Goal: Task Accomplishment & Management: Manage account settings

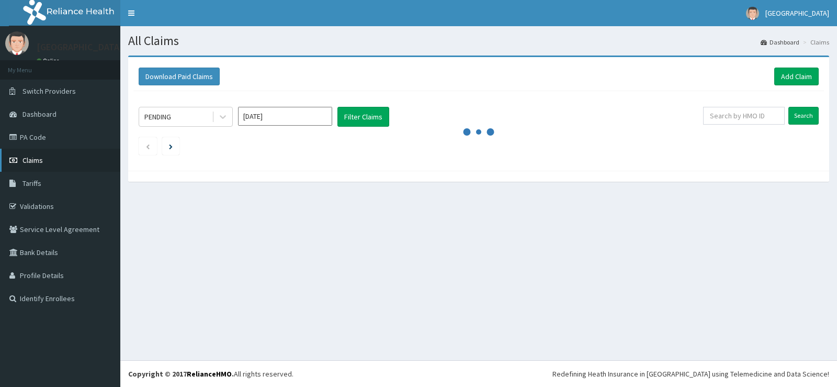
click at [47, 159] on link "Claims" at bounding box center [60, 160] width 120 height 23
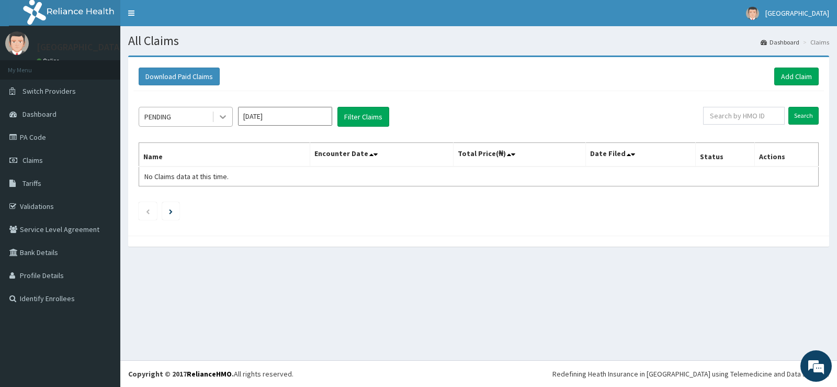
click at [218, 118] on icon at bounding box center [223, 116] width 10 height 10
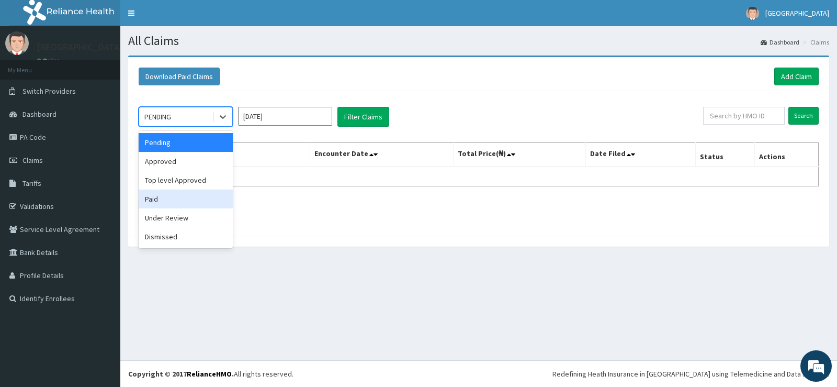
click at [187, 198] on div "Paid" at bounding box center [186, 198] width 94 height 19
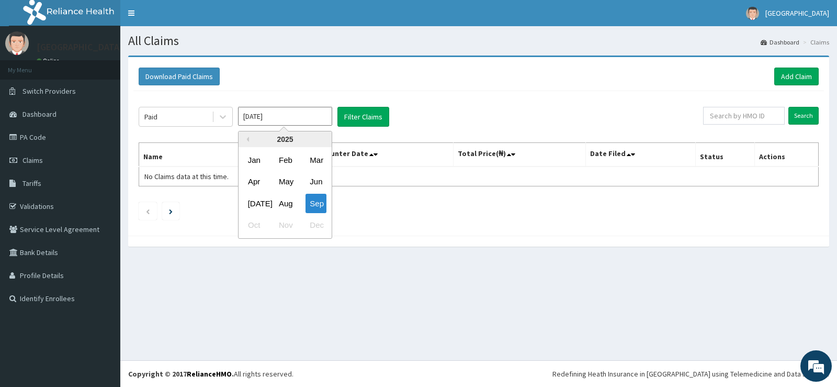
click at [300, 115] on input "Sep 2025" at bounding box center [285, 116] width 94 height 19
click at [283, 200] on div "Aug" at bounding box center [285, 203] width 21 height 19
type input "Aug 2025"
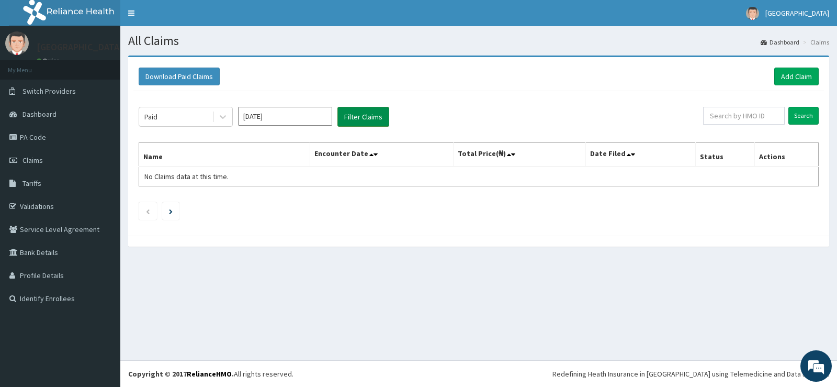
click at [360, 116] on button "Filter Claims" at bounding box center [363, 117] width 52 height 20
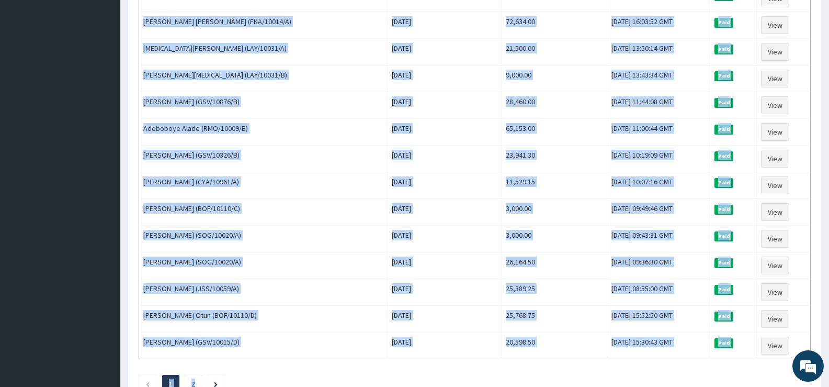
scroll to position [1219, 0]
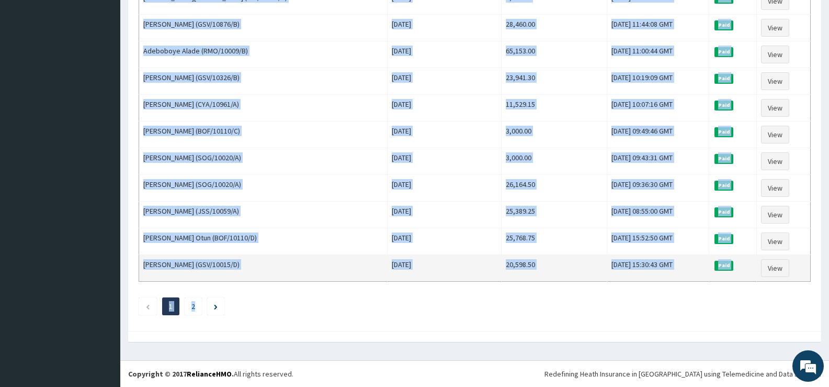
drag, startPoint x: 144, startPoint y: 176, endPoint x: 674, endPoint y: 271, distance: 538.2
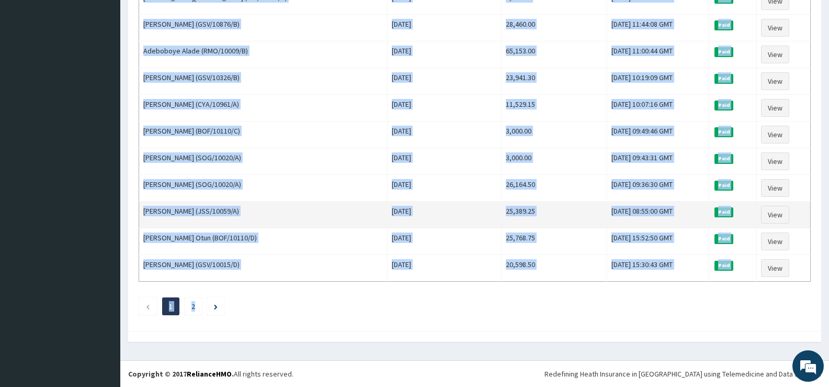
copy tbody "Olabisi Oladimeji (CRH/10064/A) Wed Aug 27 2025 38,986.80 Tue, 02 Sep 2025 08:5…"
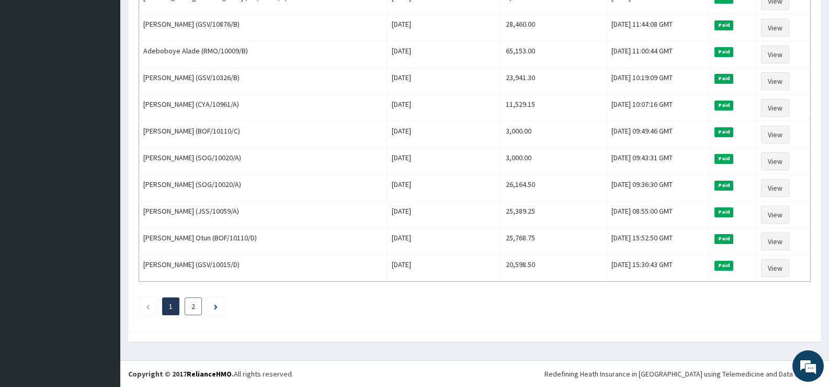
click at [194, 304] on link "2" at bounding box center [193, 305] width 4 height 9
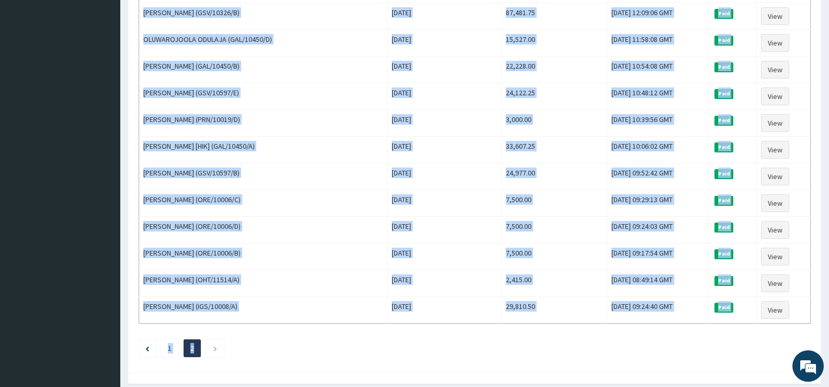
scroll to position [446, 0]
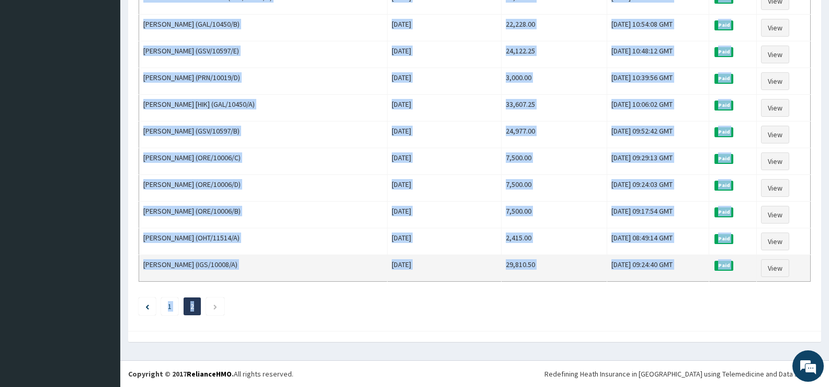
drag, startPoint x: 144, startPoint y: 78, endPoint x: 698, endPoint y: 272, distance: 587.2
click at [698, 272] on tbody "G2501010 SAMUEL OLUTOLA FALODUN (GSV/10015/A) Fri Aug 08 2025 33,412.00 Tue, 26…" at bounding box center [475, 1] width 672 height 561
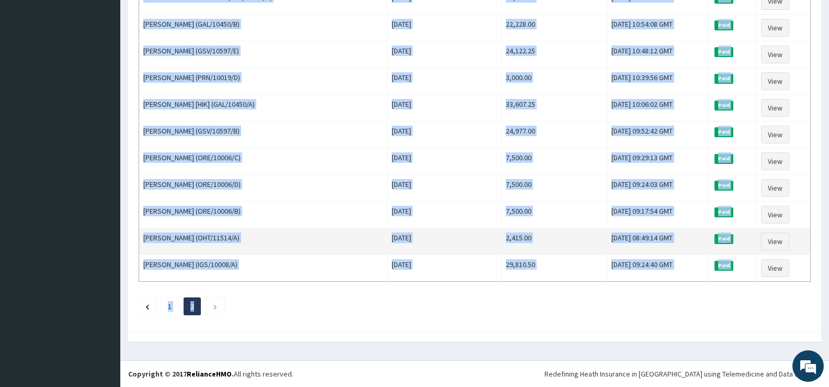
click at [644, 251] on td "Tue, 26 Aug 2025 08:49:14 GMT" at bounding box center [658, 241] width 102 height 27
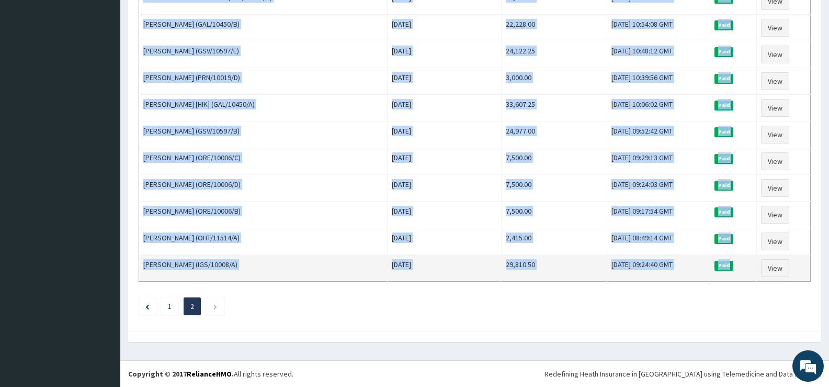
drag, startPoint x: 144, startPoint y: 164, endPoint x: 744, endPoint y: 266, distance: 608.4
click at [744, 266] on tbody "G2501010 SAMUEL OLUTOLA FALODUN (GSV/10015/A) Fri Aug 08 2025 33,412.00 Tue, 26…" at bounding box center [475, 1] width 672 height 561
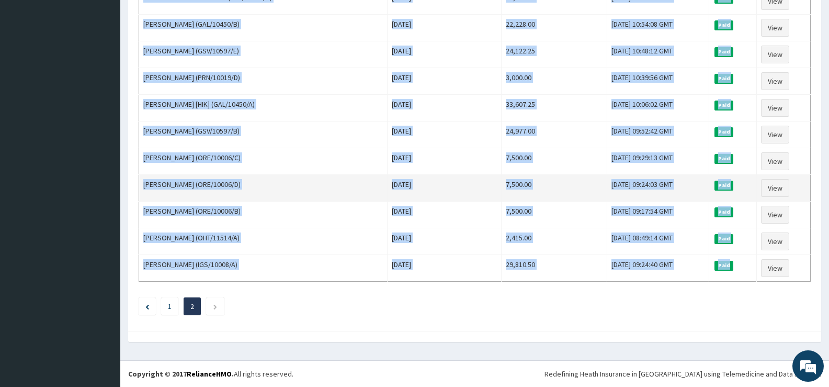
copy tbody "G2501010 SAMUEL OLUTOLA FALODUN (GSV/10015/A) Fri Aug 08 2025 33,412.00 Tue, 26…"
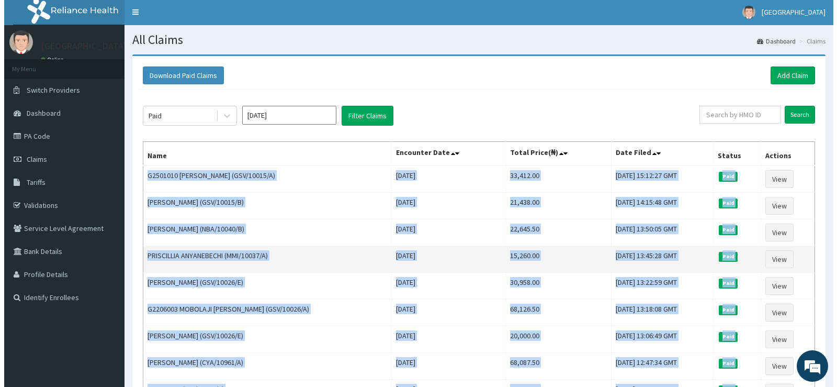
scroll to position [0, 0]
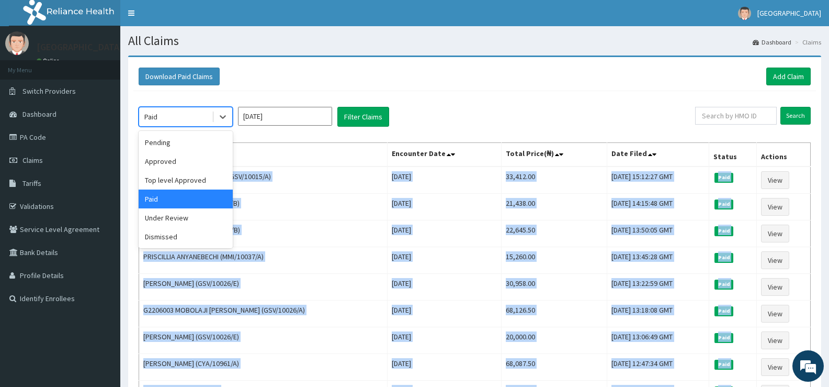
click at [169, 111] on div "Paid" at bounding box center [175, 116] width 73 height 17
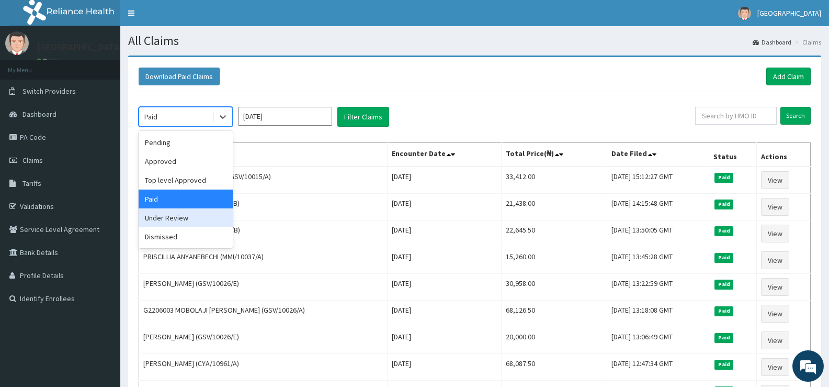
click at [181, 216] on div "Under Review" at bounding box center [186, 217] width 94 height 19
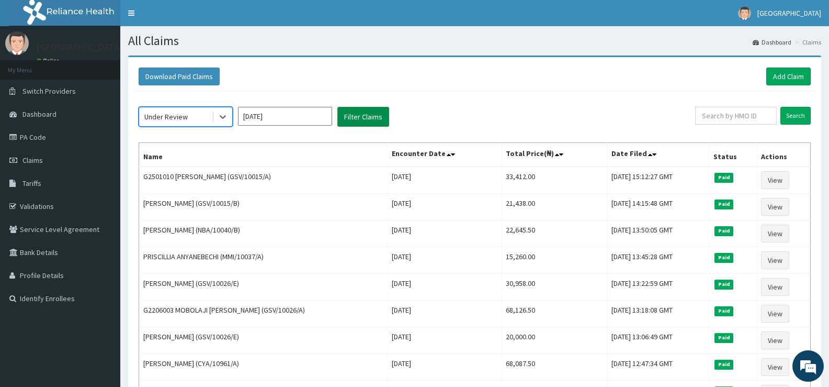
click at [359, 115] on button "Filter Claims" at bounding box center [363, 117] width 52 height 20
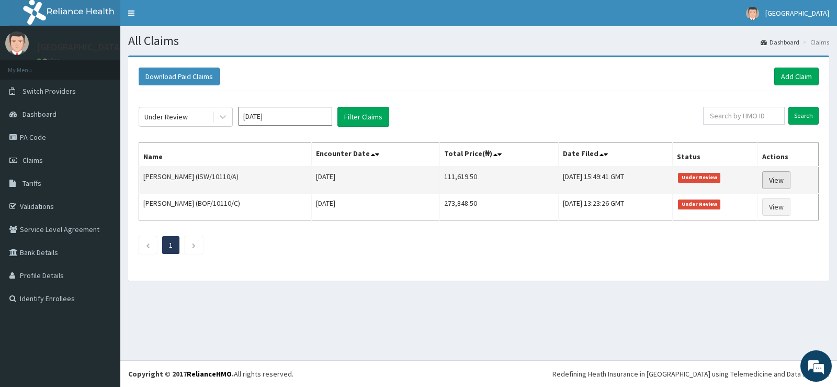
click at [784, 181] on link "View" at bounding box center [776, 180] width 28 height 18
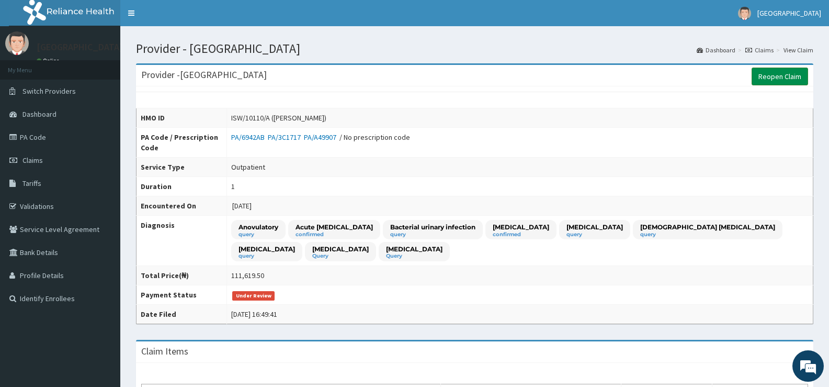
click at [776, 77] on link "Reopen Claim" at bounding box center [780, 76] width 56 height 18
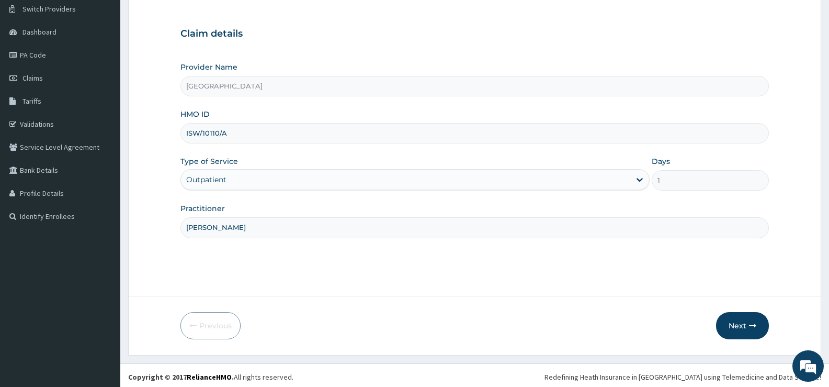
scroll to position [85, 0]
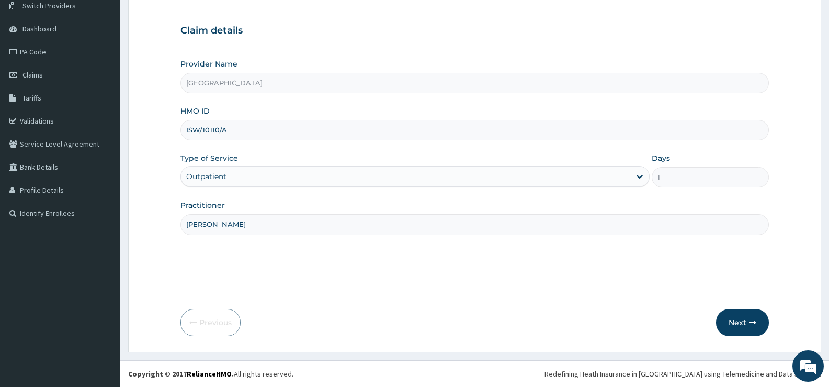
click at [739, 320] on button "Next" at bounding box center [742, 322] width 53 height 27
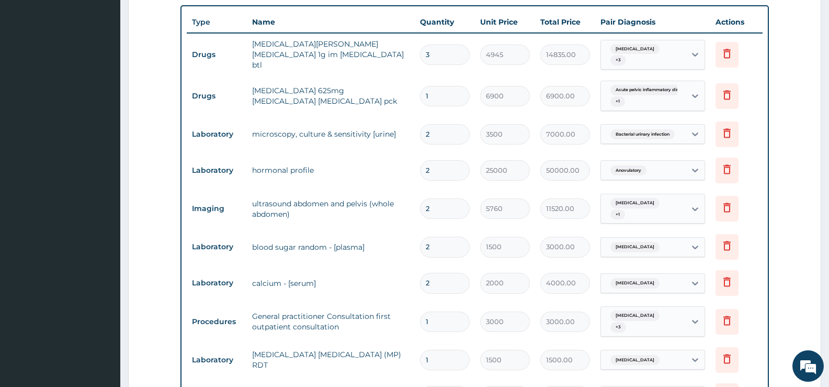
scroll to position [436, 0]
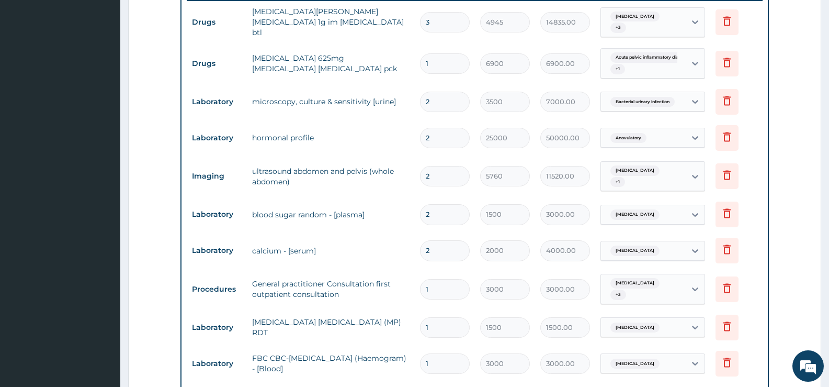
drag, startPoint x: 434, startPoint y: 105, endPoint x: 418, endPoint y: 98, distance: 17.6
click at [418, 98] on td "2" at bounding box center [445, 101] width 60 height 31
click at [390, 156] on tr "Imaging ultrasound abdomen and pelvis (whole abdomen) 2 5760 11520.00 Acute abd…" at bounding box center [475, 176] width 576 height 41
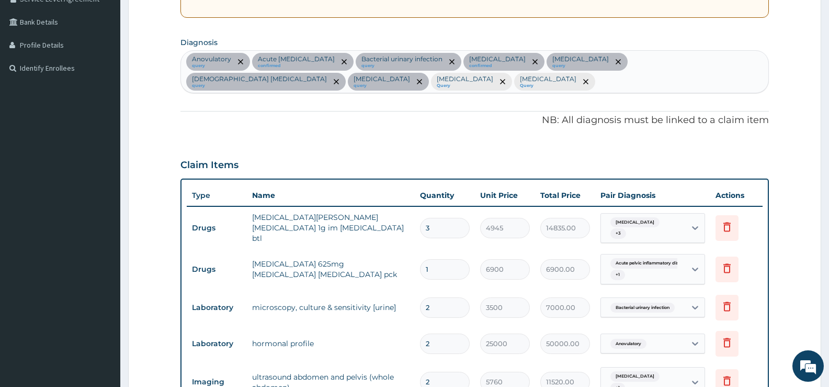
scroll to position [349, 0]
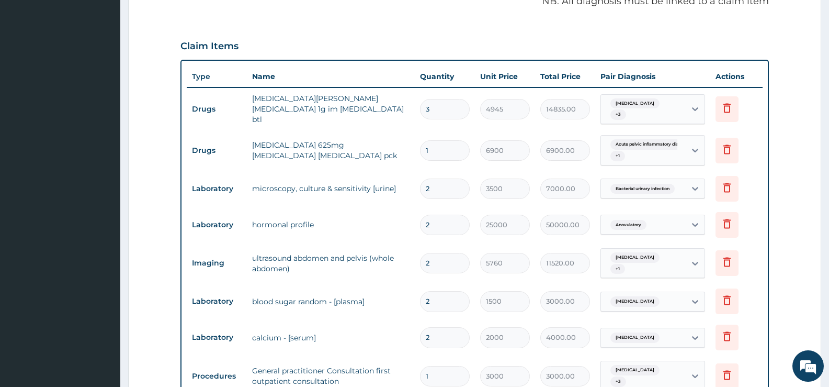
drag, startPoint x: 442, startPoint y: 186, endPoint x: 396, endPoint y: 177, distance: 47.0
click at [396, 177] on tr "Laboratory microscopy, culture & sensitivity [urine] 2 3500 7000.00 Bacterial u…" at bounding box center [475, 189] width 576 height 36
type input "1"
type input "3500.00"
type input "11"
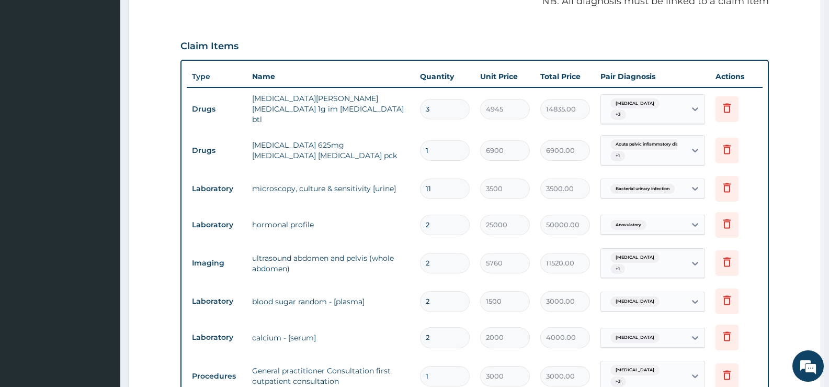
type input "38500.00"
type input "1"
type input "3500.00"
type input "1"
drag, startPoint x: 435, startPoint y: 218, endPoint x: 395, endPoint y: 213, distance: 40.0
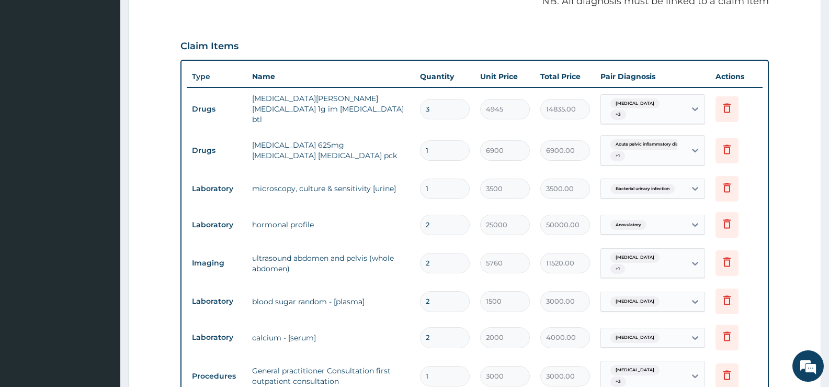
click at [395, 213] on tr "Laboratory hormonal profile 2 25000 50000.00 Anovulatory Delete" at bounding box center [475, 225] width 576 height 36
type input "1"
type input "25000.00"
type input "1"
drag, startPoint x: 438, startPoint y: 256, endPoint x: 405, endPoint y: 256, distance: 33.0
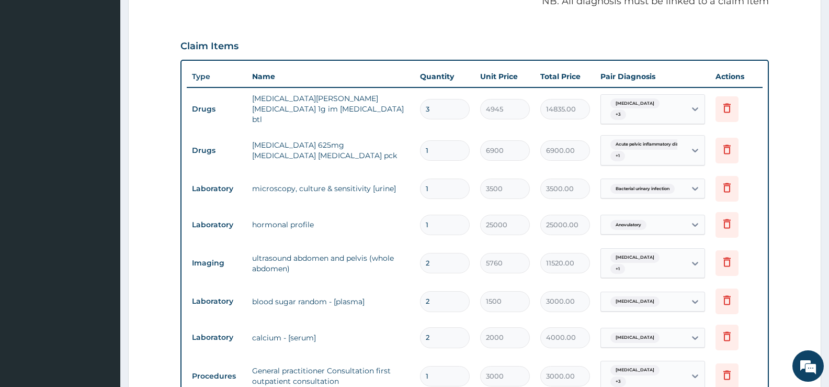
click at [405, 256] on tr "Imaging ultrasound abdomen and pelvis (whole abdomen) 2 5760 11520.00 Acute abd…" at bounding box center [475, 263] width 576 height 41
type input "1"
type input "5760.00"
type input "1"
drag, startPoint x: 436, startPoint y: 293, endPoint x: 412, endPoint y: 292, distance: 24.1
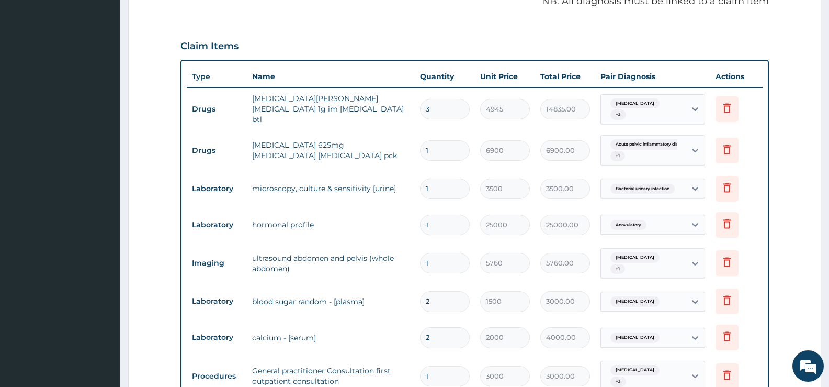
click at [412, 292] on tr "Laboratory blood sugar random - [plasma] 2 1500 3000.00 Hypocalcemia Delete" at bounding box center [475, 301] width 576 height 36
type input "1"
type input "1500.00"
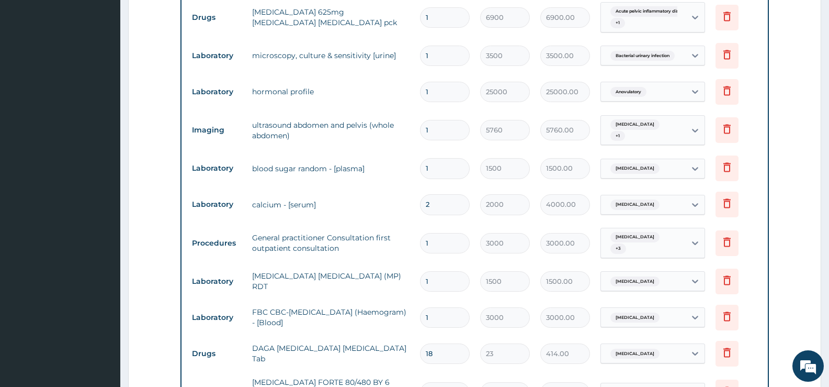
scroll to position [523, 0]
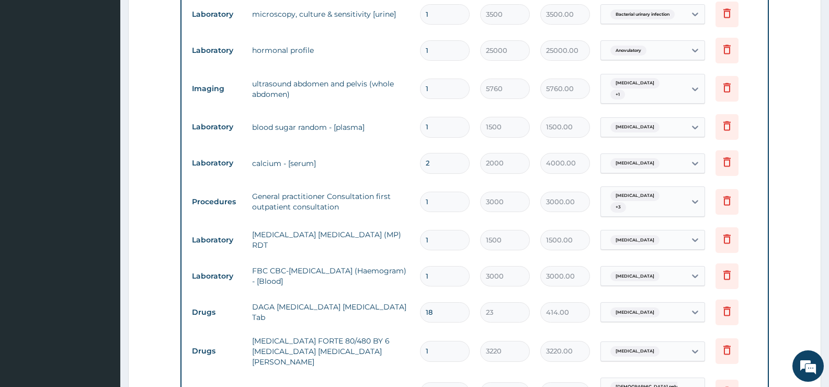
type input "1"
drag, startPoint x: 437, startPoint y: 156, endPoint x: 396, endPoint y: 150, distance: 41.2
click at [396, 150] on tr "Laboratory calcium - [serum] 2 2000 4000.00 Hypocalcemia Delete" at bounding box center [475, 163] width 576 height 36
type input "1"
type input "2000.00"
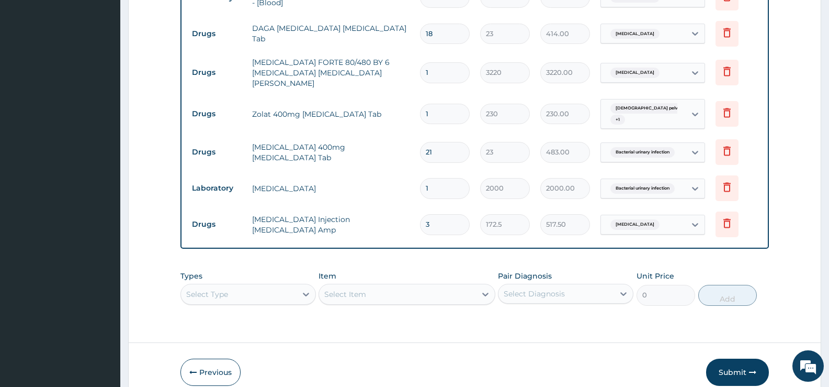
scroll to position [831, 0]
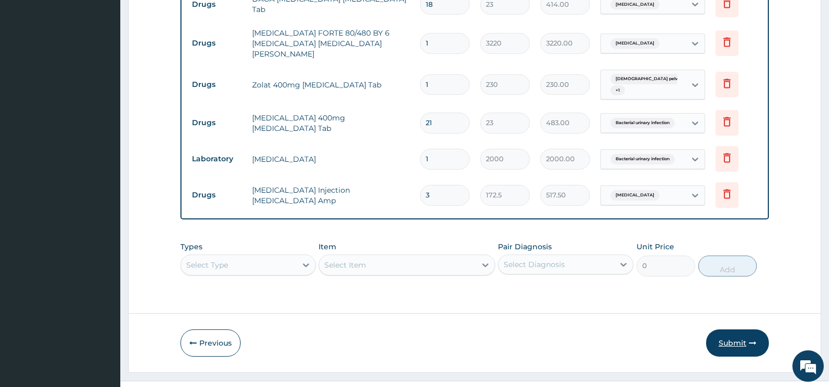
type input "1"
click at [729, 329] on button "Submit" at bounding box center [737, 342] width 63 height 27
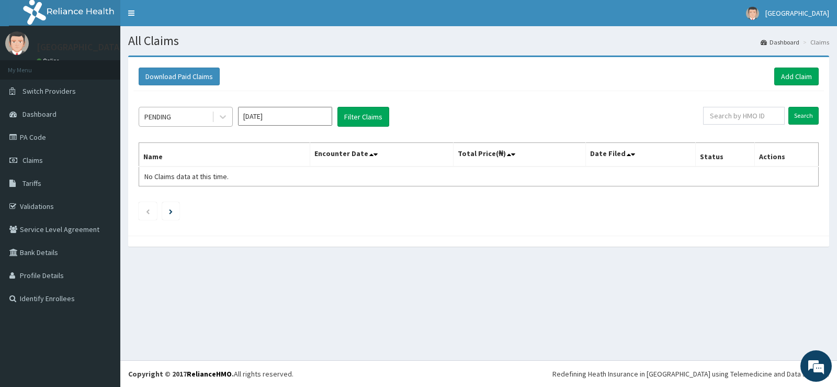
click at [186, 120] on div "PENDING" at bounding box center [175, 116] width 73 height 17
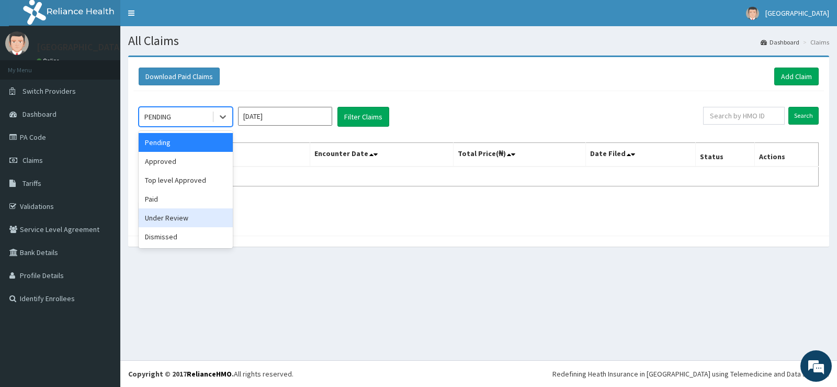
click at [186, 217] on div "Under Review" at bounding box center [186, 217] width 94 height 19
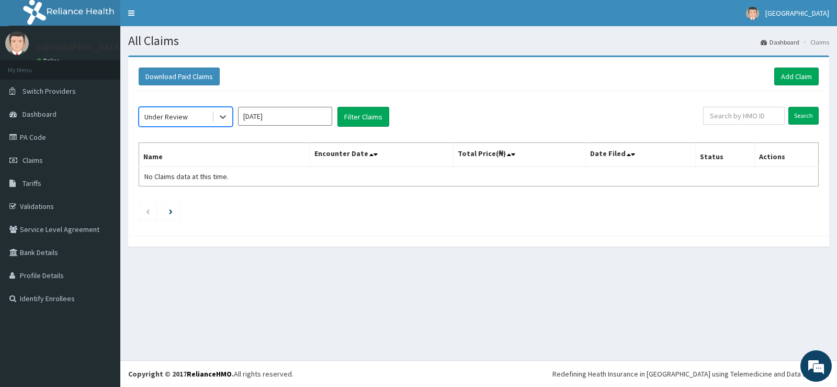
click at [301, 113] on input "[DATE]" at bounding box center [285, 116] width 94 height 19
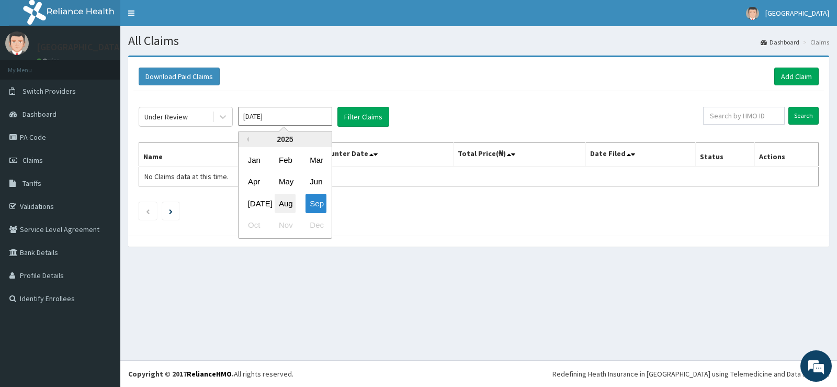
click at [285, 206] on div "Aug" at bounding box center [285, 203] width 21 height 19
type input "Aug 2025"
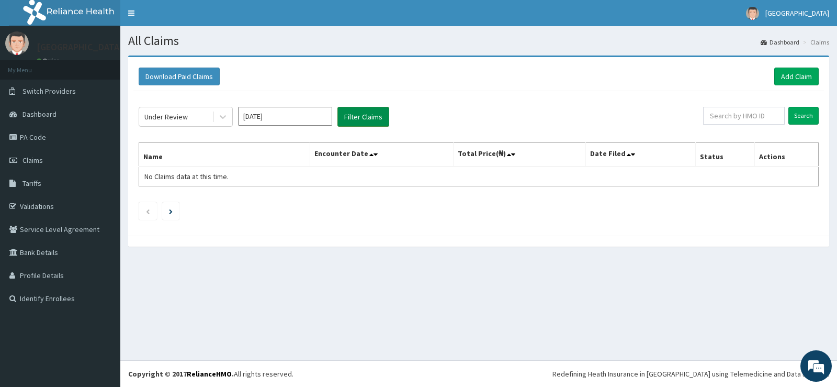
click at [346, 116] on button "Filter Claims" at bounding box center [363, 117] width 52 height 20
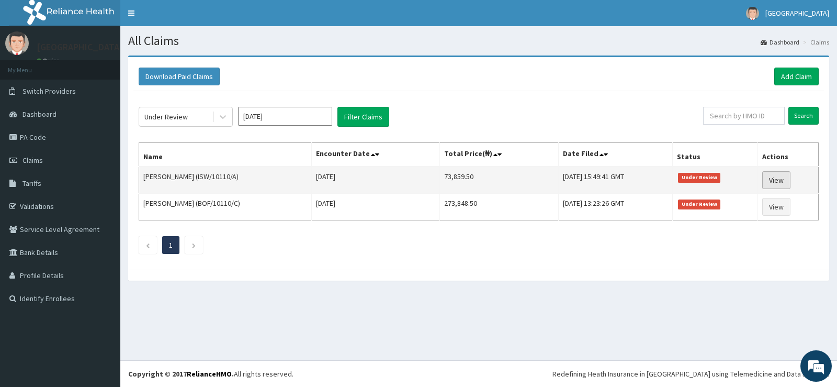
click at [777, 181] on link "View" at bounding box center [776, 180] width 28 height 18
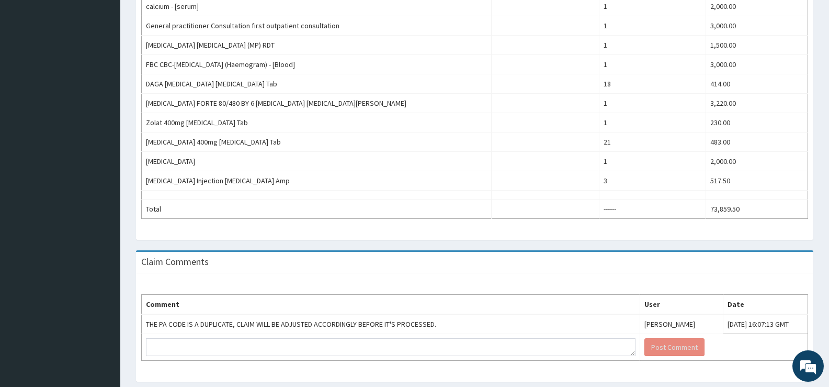
scroll to position [555, 0]
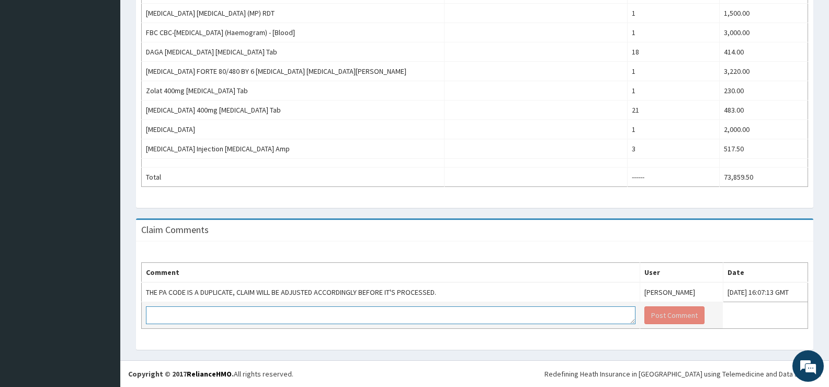
click at [536, 316] on textarea at bounding box center [391, 315] width 490 height 18
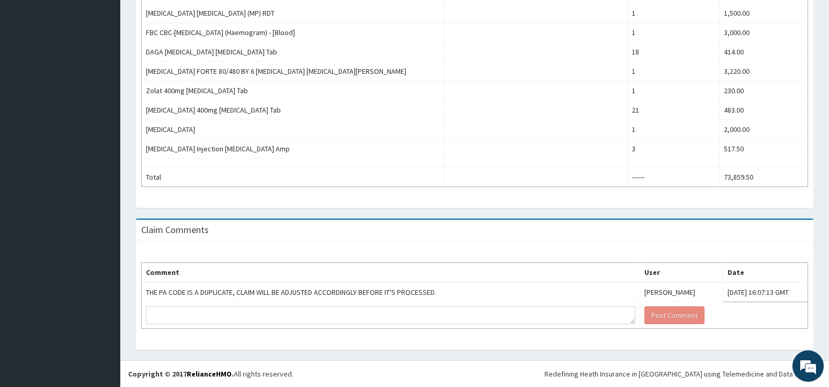
click at [544, 347] on div "Comment User Date THE PA CODE IS A DUPLICATE, CLAIM WILL BE ADJUSTED ACCORDINGL…" at bounding box center [474, 295] width 677 height 108
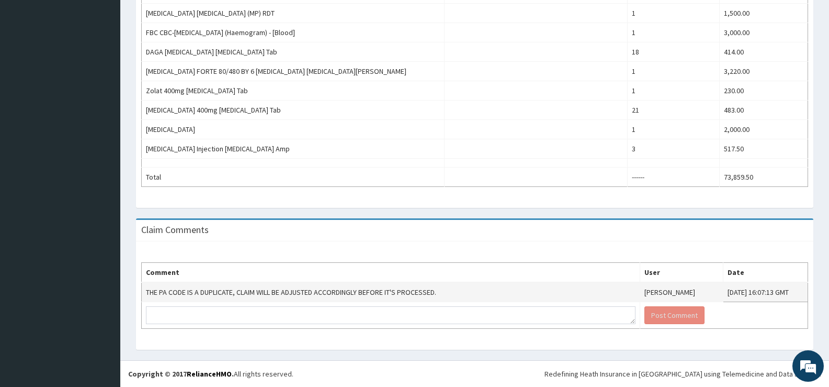
click at [452, 288] on td "THE PA CODE IS A DUPLICATE, CLAIM WILL BE ADJUSTED ACCORDINGLY BEFORE IT'S PROC…" at bounding box center [391, 292] width 498 height 20
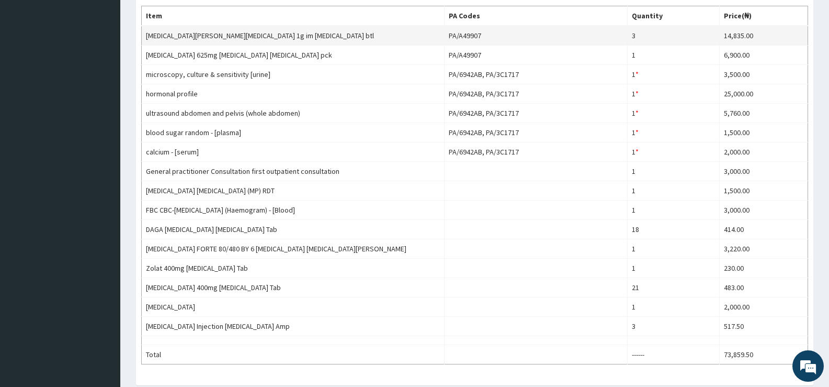
scroll to position [206, 0]
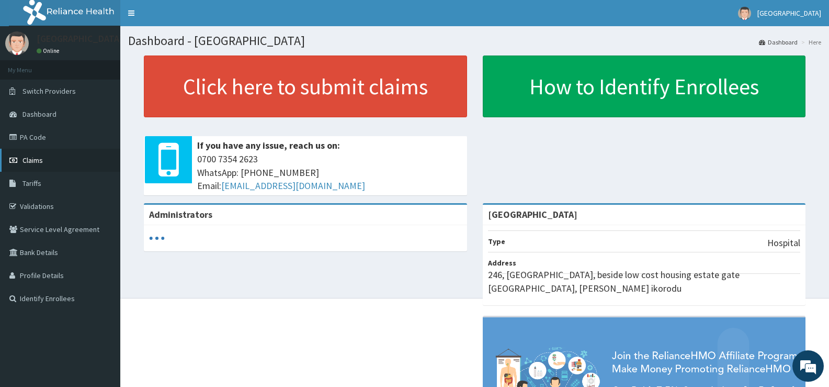
click at [36, 159] on span "Claims" at bounding box center [32, 159] width 20 height 9
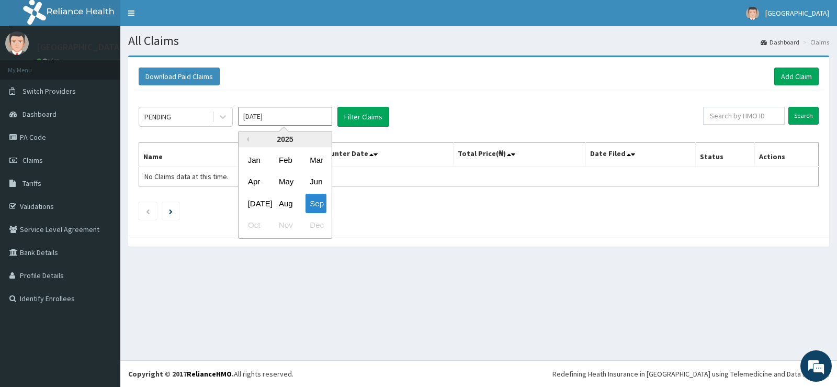
click at [266, 117] on input "[DATE]" at bounding box center [285, 116] width 94 height 19
click at [287, 203] on div "Aug" at bounding box center [285, 203] width 21 height 19
type input "Aug 2025"
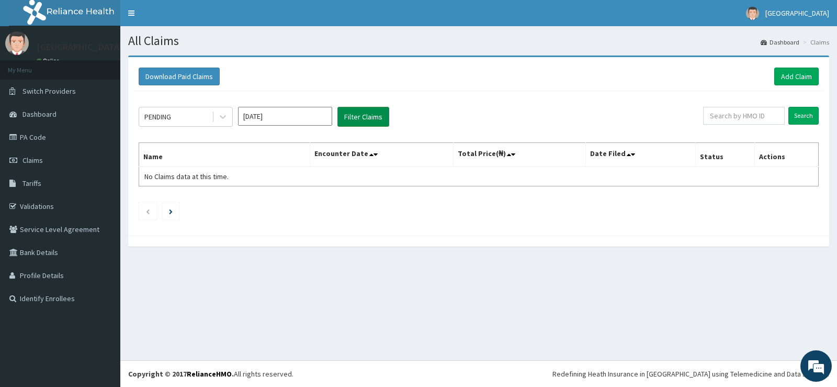
click at [359, 119] on button "Filter Claims" at bounding box center [363, 117] width 52 height 20
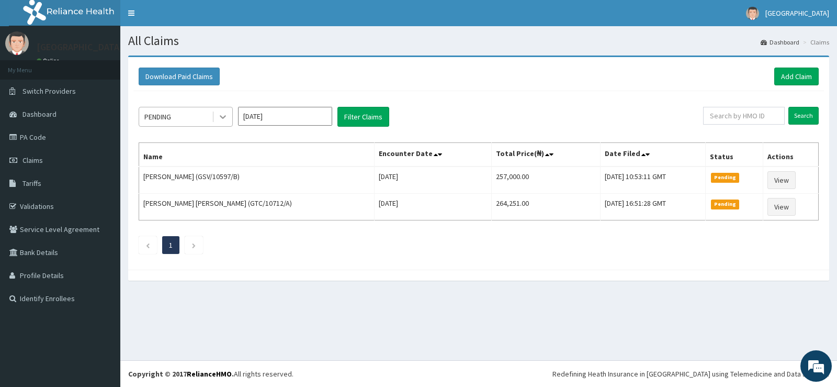
click at [220, 116] on icon at bounding box center [223, 118] width 6 height 4
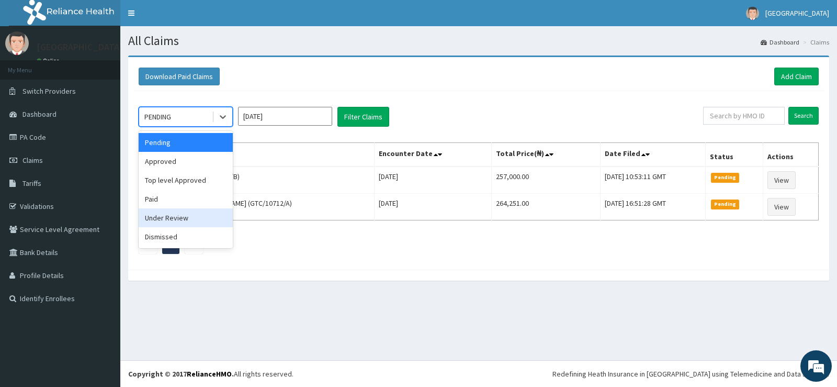
click at [191, 212] on div "Under Review" at bounding box center [186, 217] width 94 height 19
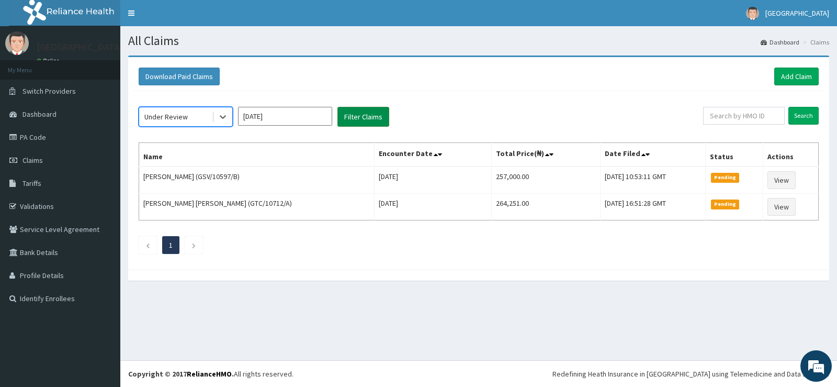
click at [372, 113] on button "Filter Claims" at bounding box center [363, 117] width 52 height 20
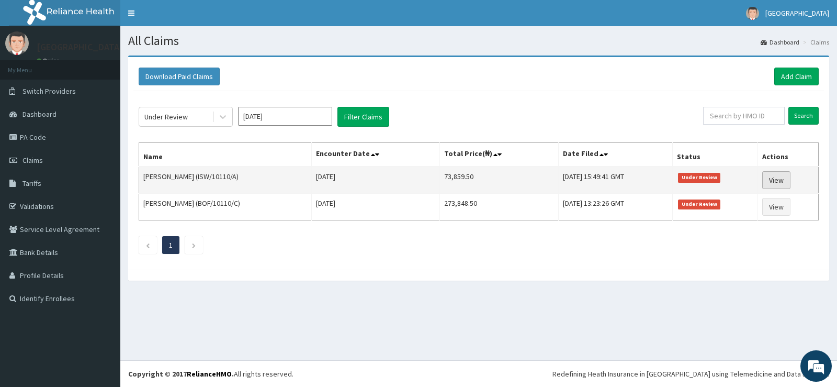
click at [779, 179] on link "View" at bounding box center [776, 180] width 28 height 18
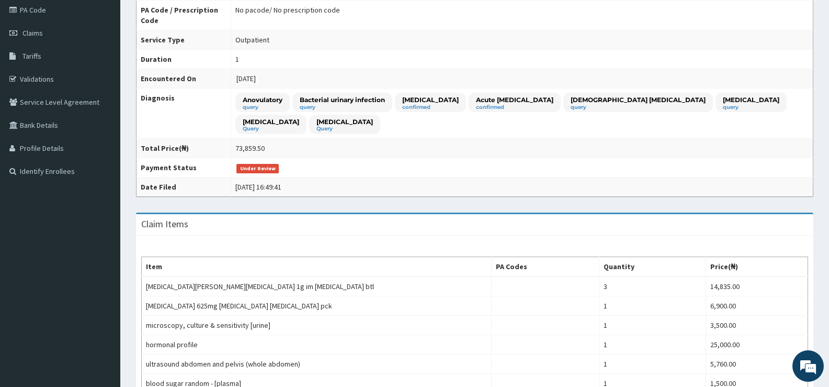
scroll to position [555, 0]
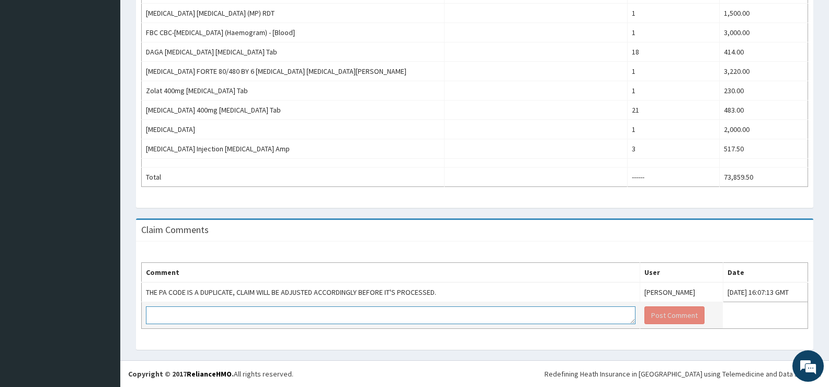
click at [458, 317] on textarea at bounding box center [391, 315] width 490 height 18
type textarea "C"
type textarea "CLAIM ADJUSTED"
click at [644, 310] on button "Post Comment" at bounding box center [674, 315] width 60 height 18
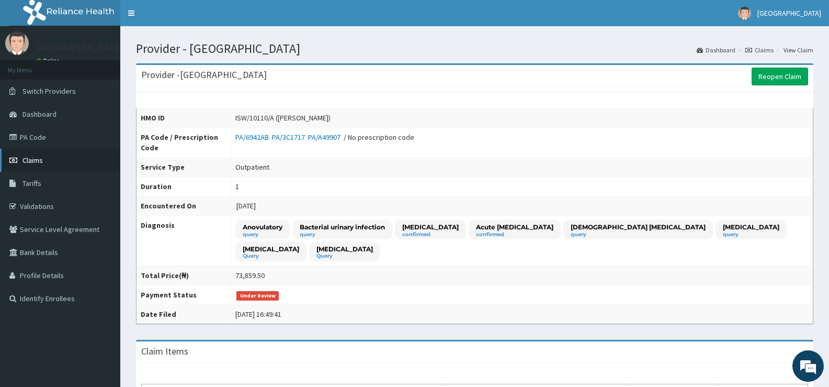
click at [39, 157] on span "Claims" at bounding box center [32, 159] width 20 height 9
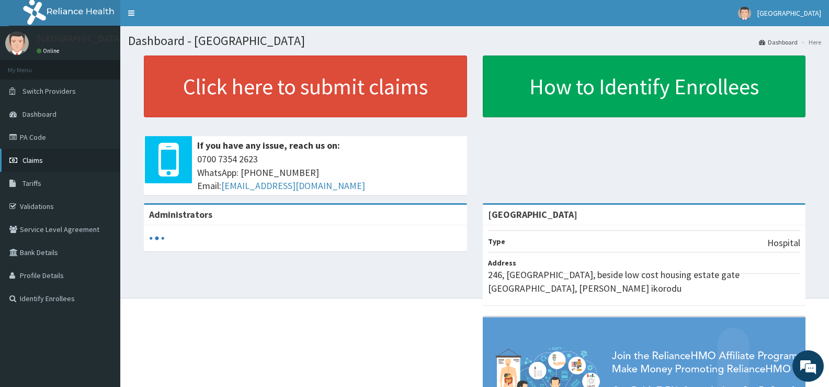
click at [33, 161] on span "Claims" at bounding box center [32, 159] width 20 height 9
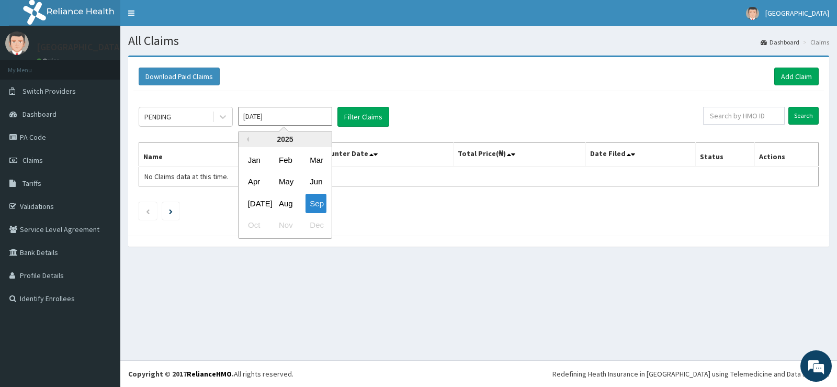
click at [272, 117] on input "[DATE]" at bounding box center [285, 116] width 94 height 19
click at [291, 201] on div "Aug" at bounding box center [285, 203] width 21 height 19
type input "[DATE]"
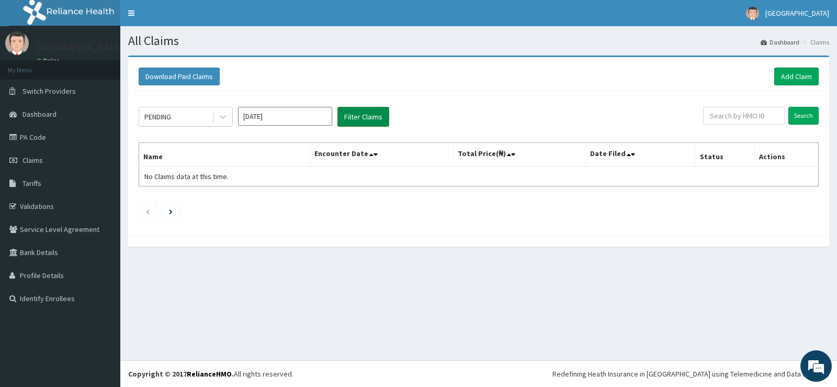
click at [366, 118] on button "Filter Claims" at bounding box center [363, 117] width 52 height 20
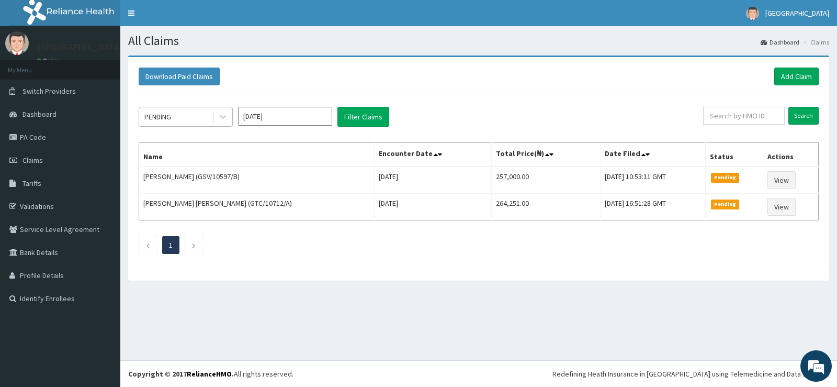
click at [174, 116] on div "PENDING" at bounding box center [175, 116] width 73 height 17
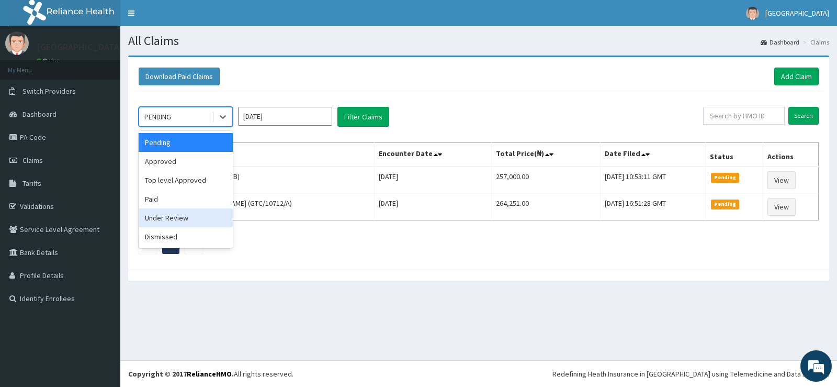
click at [174, 216] on div "Under Review" at bounding box center [186, 217] width 94 height 19
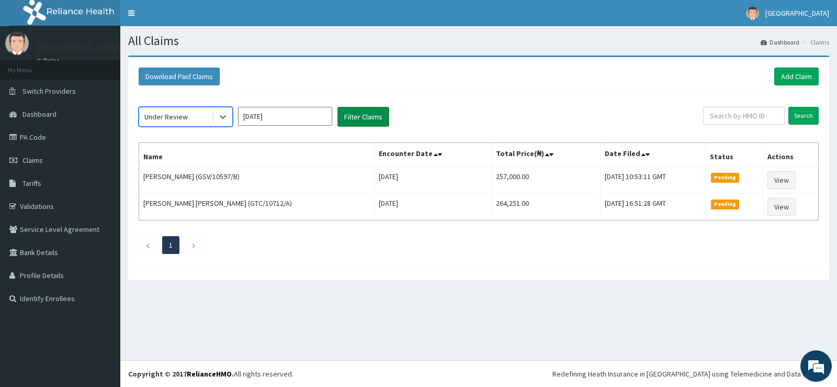
click at [352, 119] on button "Filter Claims" at bounding box center [363, 117] width 52 height 20
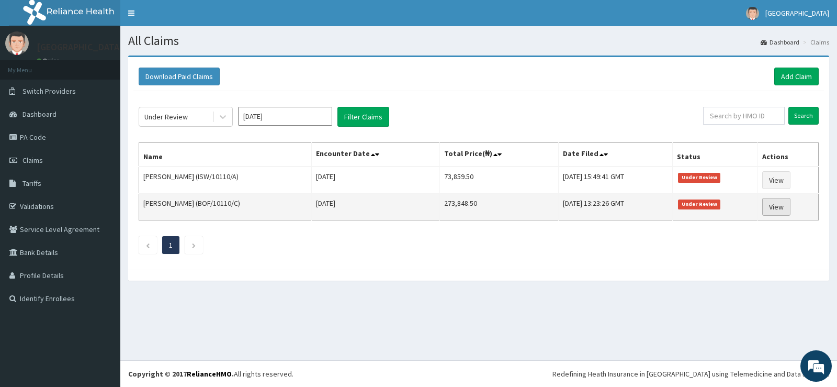
click at [785, 205] on link "View" at bounding box center [776, 207] width 28 height 18
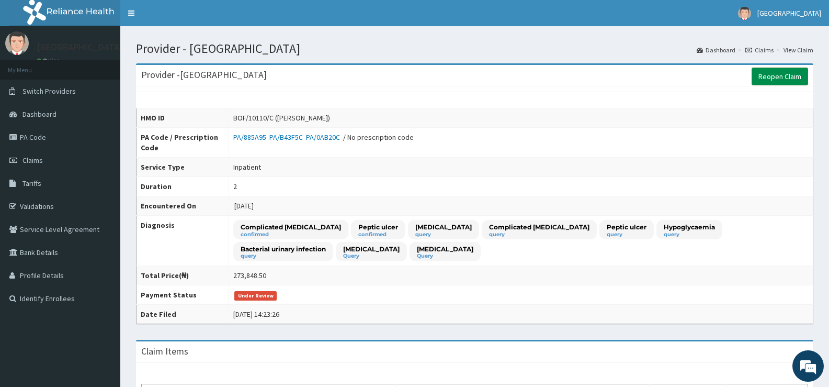
click at [771, 75] on link "Reopen Claim" at bounding box center [780, 76] width 56 height 18
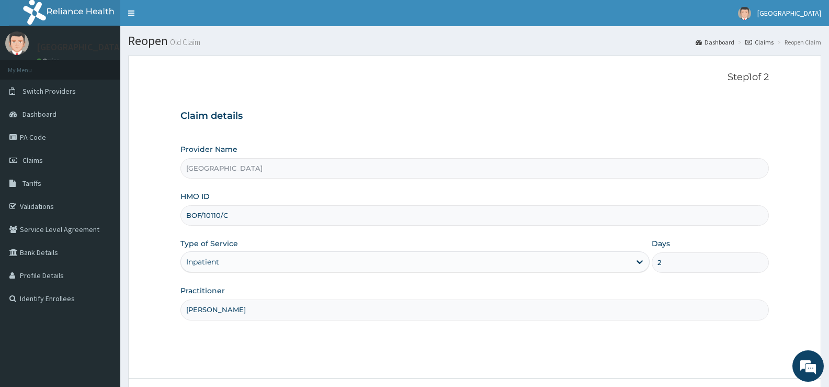
scroll to position [85, 0]
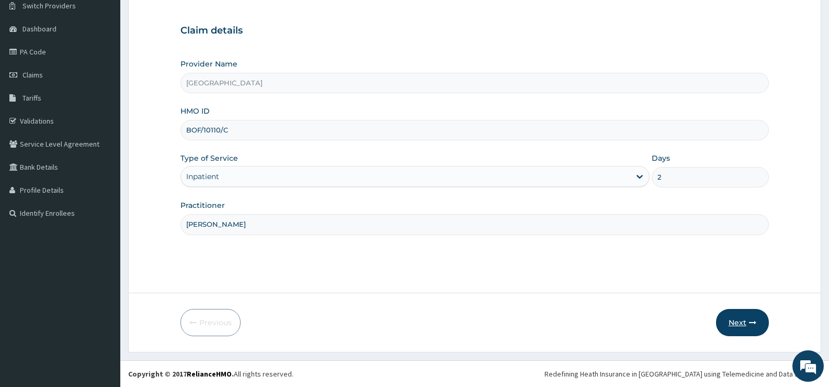
click at [734, 316] on button "Next" at bounding box center [742, 322] width 53 height 27
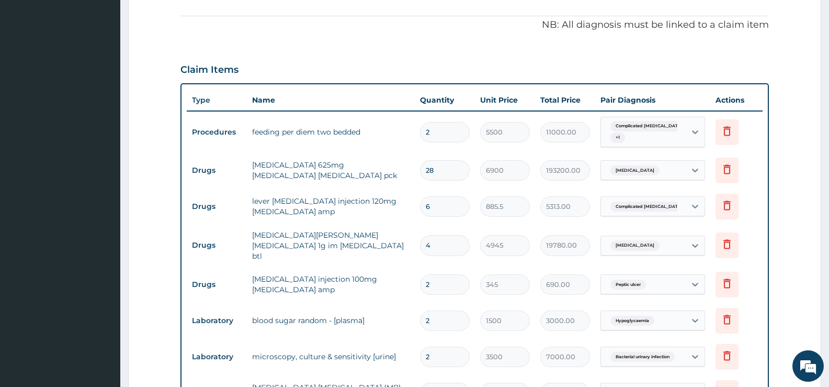
scroll to position [434, 0]
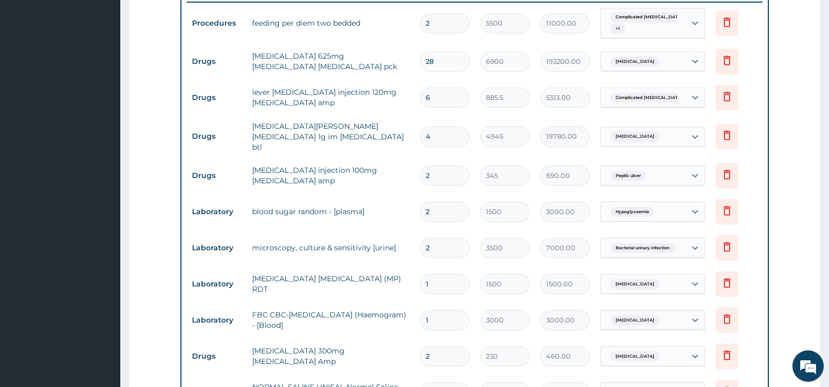
drag, startPoint x: 444, startPoint y: 62, endPoint x: 416, endPoint y: 60, distance: 27.3
click at [416, 60] on td "28" at bounding box center [445, 61] width 60 height 31
type input "1"
type input "6900.00"
type input "1"
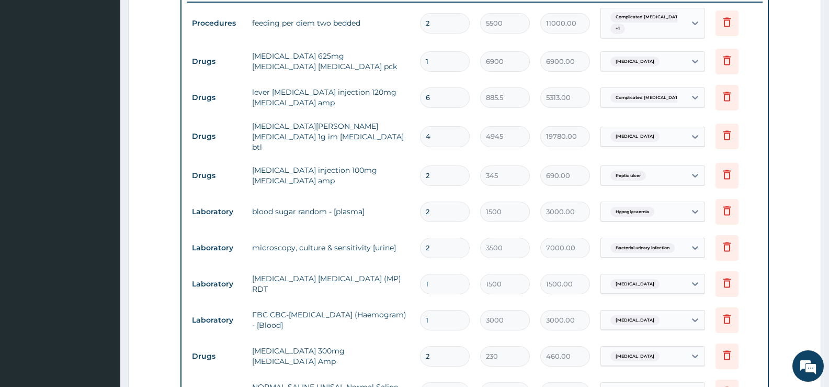
drag, startPoint x: 448, startPoint y: 99, endPoint x: 398, endPoint y: 95, distance: 49.9
click at [398, 95] on tr "Drugs lever [MEDICAL_DATA] injection 120mg [MEDICAL_DATA] amp 6 885.5 5313.00 C…" at bounding box center [475, 98] width 576 height 36
type input "3"
type input "2656.50"
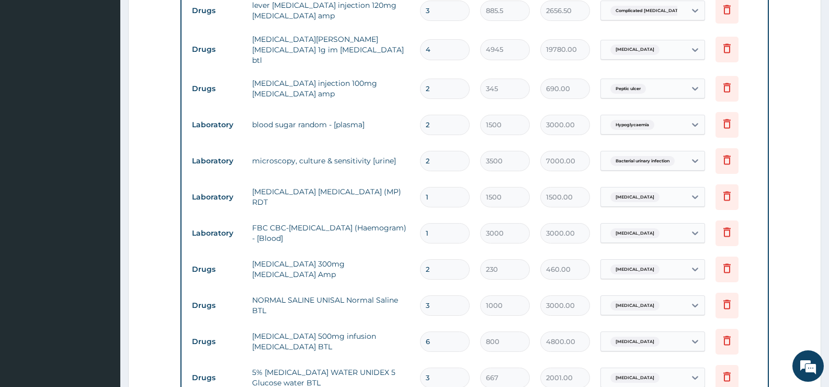
type input "3"
drag, startPoint x: 442, startPoint y: 122, endPoint x: 423, endPoint y: 122, distance: 19.4
click at [423, 122] on input "2" at bounding box center [445, 125] width 50 height 20
click at [442, 123] on input "2" at bounding box center [445, 125] width 50 height 20
drag, startPoint x: 440, startPoint y: 159, endPoint x: 413, endPoint y: 157, distance: 27.8
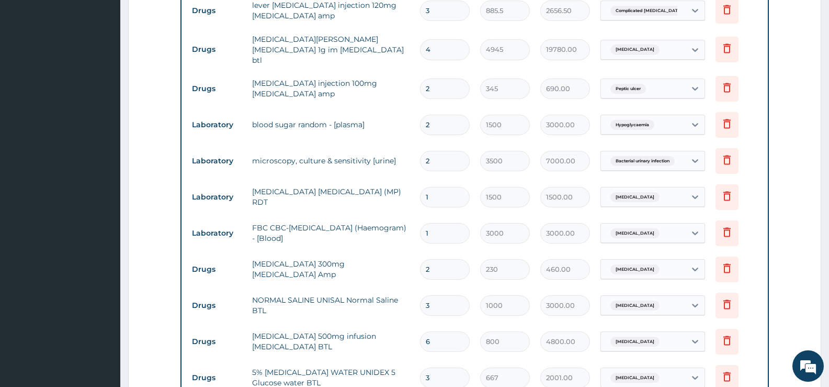
click at [413, 157] on tr "Laboratory microscopy, culture & sensitivity [urine] 2 3500 7000.00 Bacterial u…" at bounding box center [475, 161] width 576 height 36
type input "1"
type input "3500.00"
type input "1"
drag, startPoint x: 439, startPoint y: 123, endPoint x: 412, endPoint y: 121, distance: 27.3
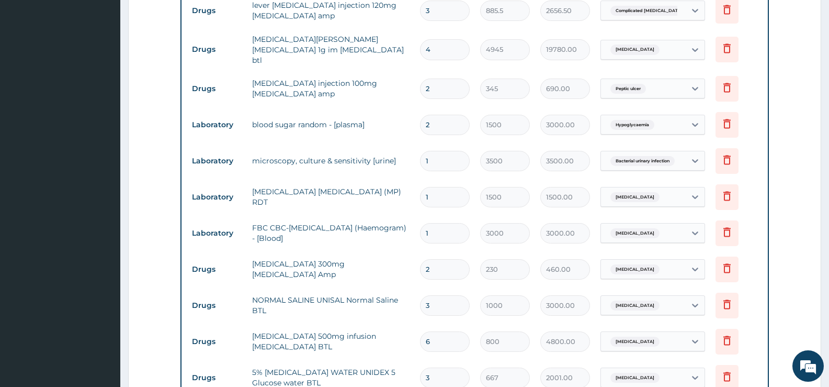
click at [412, 121] on tr "Laboratory blood sugar random - [plasma] 2 1500 3000.00 Hypoglycaemia Delete" at bounding box center [475, 125] width 576 height 36
type input "1"
type input "1500.00"
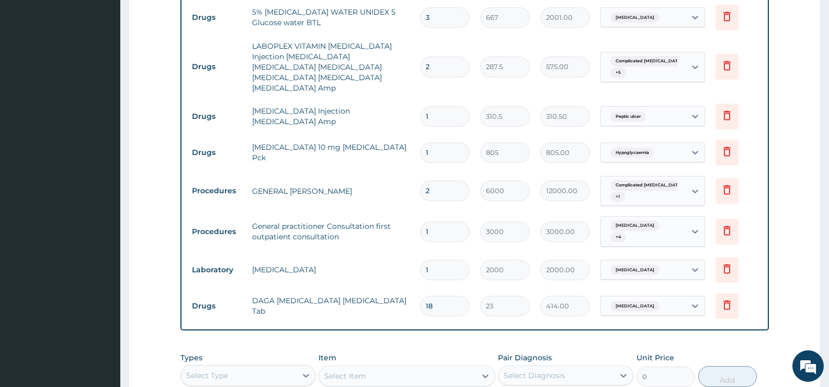
scroll to position [957, 0]
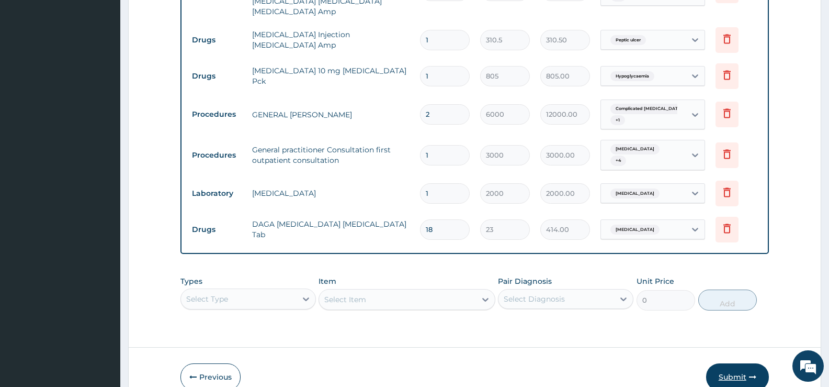
type input "1"
click at [740, 363] on button "Submit" at bounding box center [737, 376] width 63 height 27
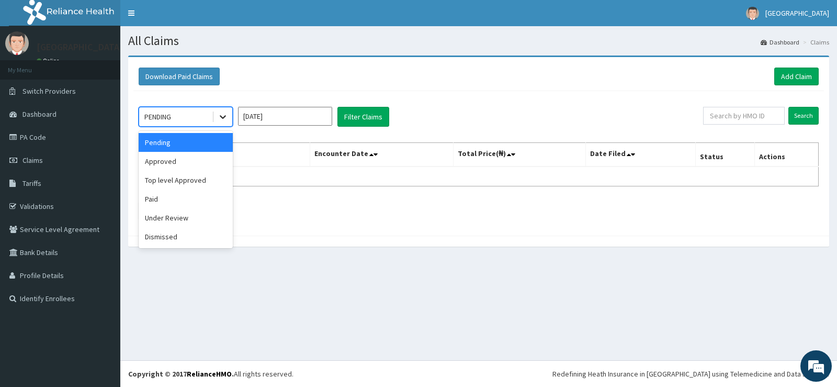
click at [221, 114] on icon at bounding box center [223, 116] width 10 height 10
click at [206, 217] on div "Under Review" at bounding box center [186, 217] width 94 height 19
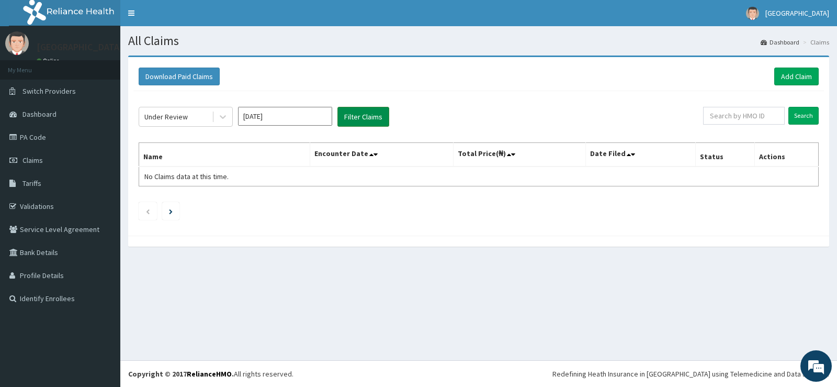
click at [362, 112] on button "Filter Claims" at bounding box center [363, 117] width 52 height 20
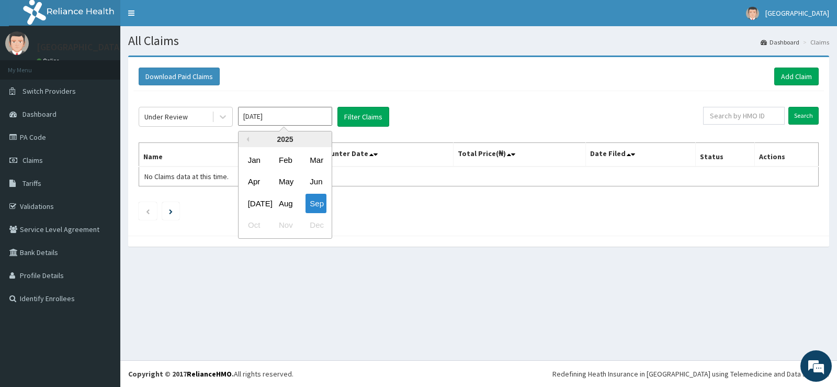
click at [291, 110] on input "[DATE]" at bounding box center [285, 116] width 94 height 19
click at [287, 200] on div "Aug" at bounding box center [285, 203] width 21 height 19
type input "Aug 2025"
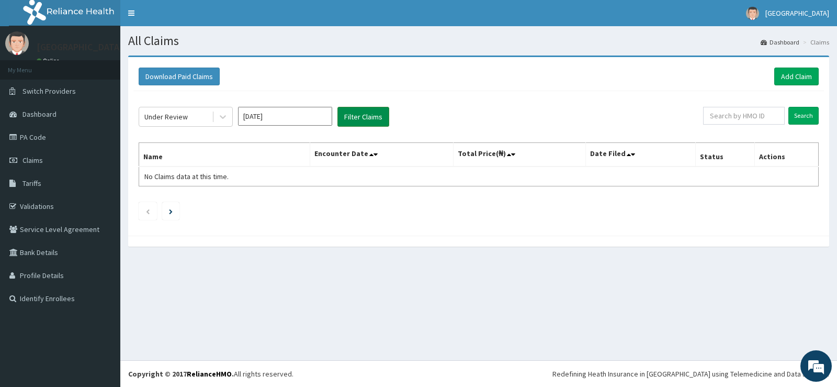
click at [355, 117] on button "Filter Claims" at bounding box center [363, 117] width 52 height 20
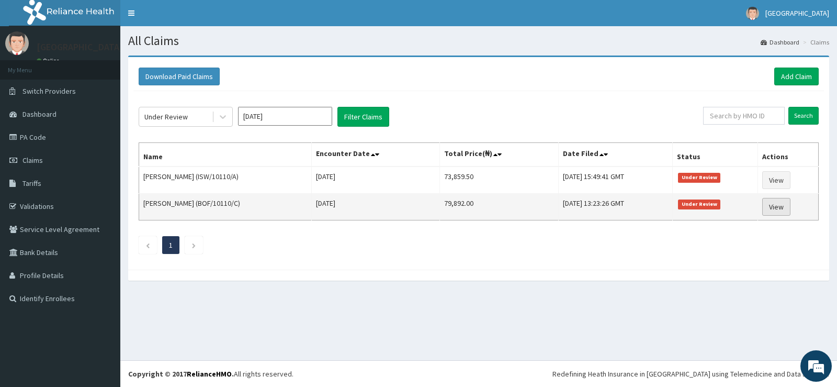
click at [787, 209] on link "View" at bounding box center [776, 207] width 28 height 18
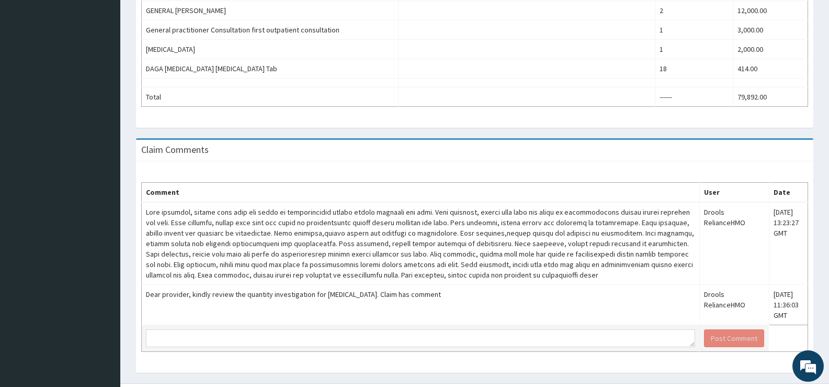
scroll to position [724, 0]
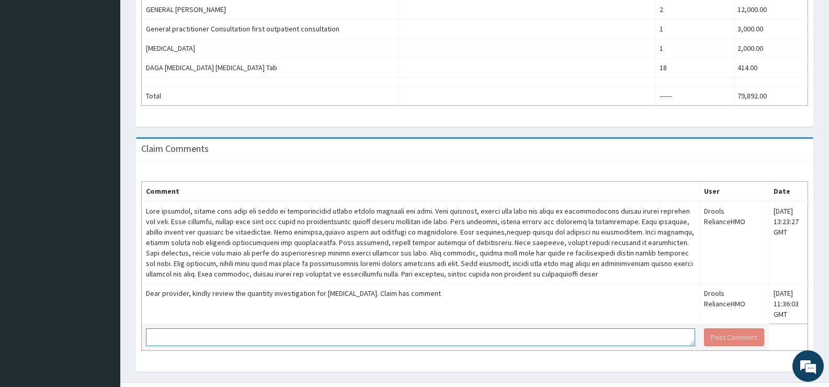
click at [403, 328] on textarea at bounding box center [420, 337] width 549 height 18
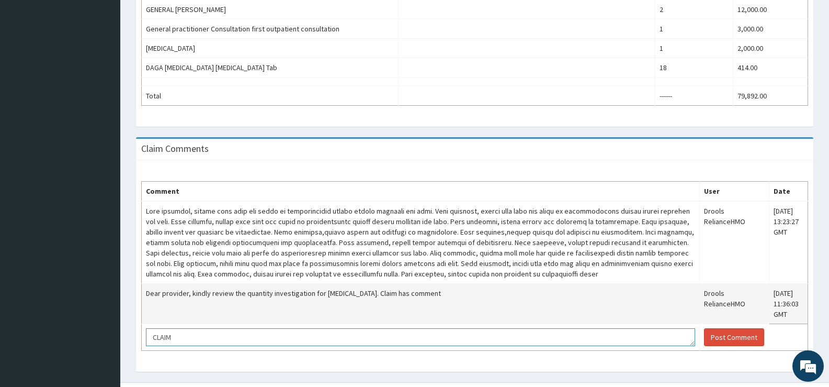
scroll to position [0, 0]
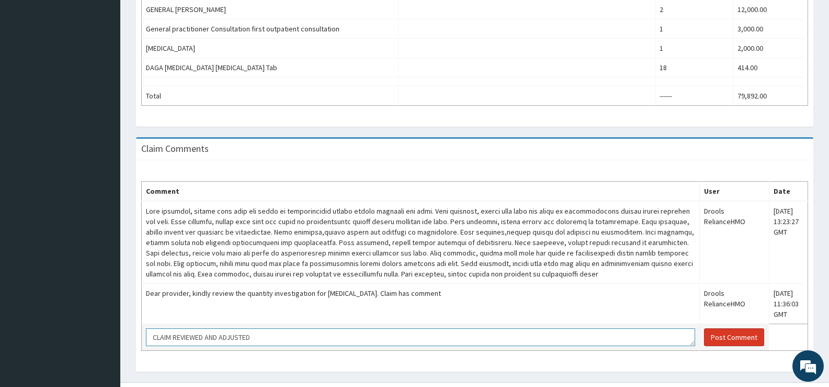
type textarea "CLAIM REVIEWED AND ADJUSTED"
click at [740, 328] on button "Post Comment" at bounding box center [734, 337] width 60 height 18
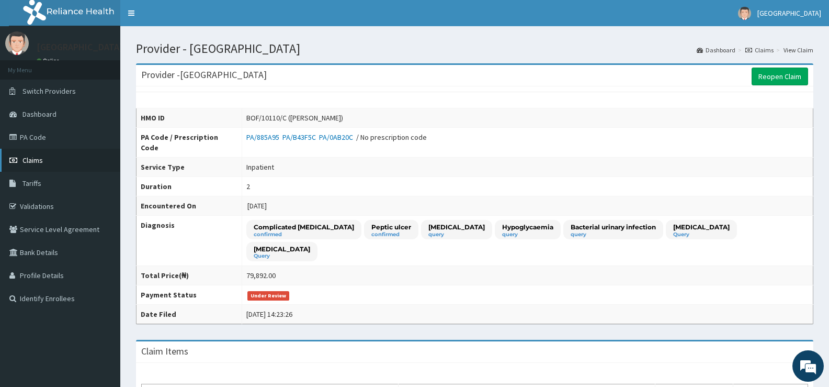
click at [31, 158] on span "Claims" at bounding box center [32, 159] width 20 height 9
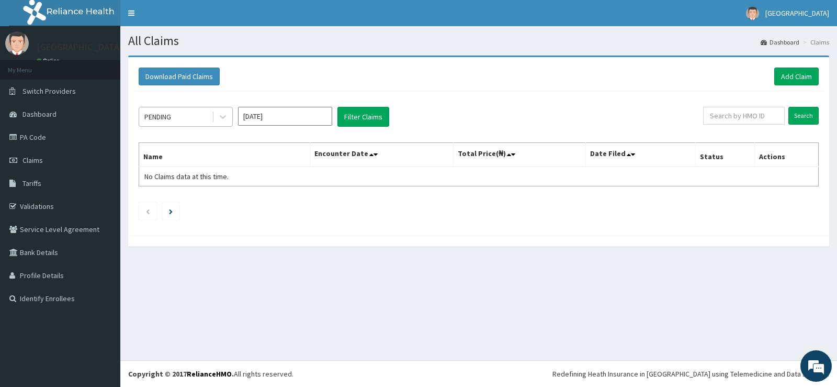
click at [209, 115] on div "PENDING" at bounding box center [175, 116] width 73 height 17
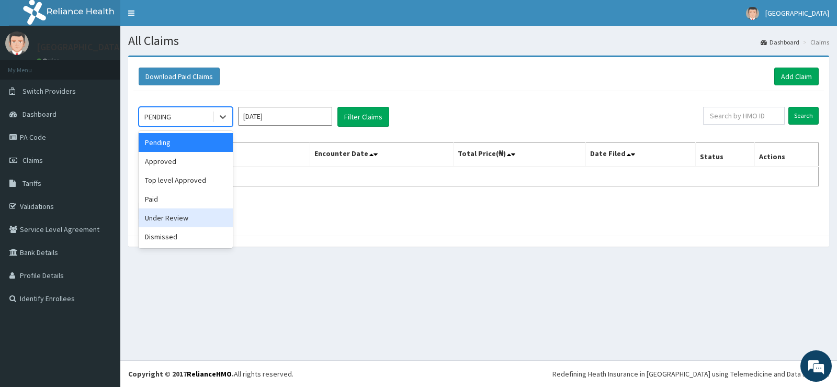
drag, startPoint x: 185, startPoint y: 218, endPoint x: 200, endPoint y: 209, distance: 17.1
click at [186, 217] on div "Under Review" at bounding box center [186, 217] width 94 height 19
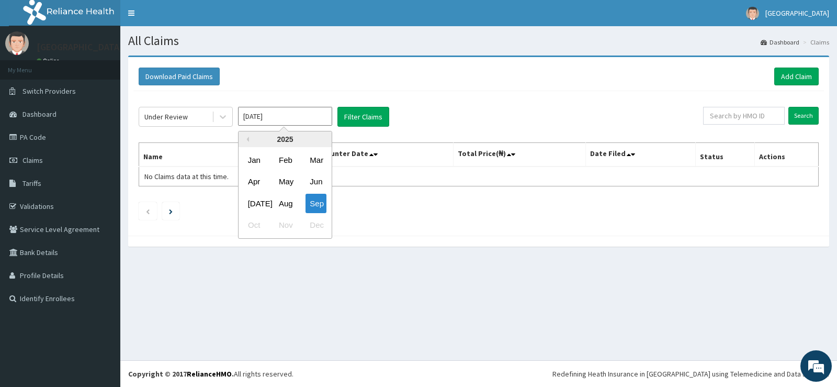
click at [281, 114] on input "[DATE]" at bounding box center [285, 116] width 94 height 19
click at [281, 202] on div "Aug" at bounding box center [285, 203] width 21 height 19
type input "[DATE]"
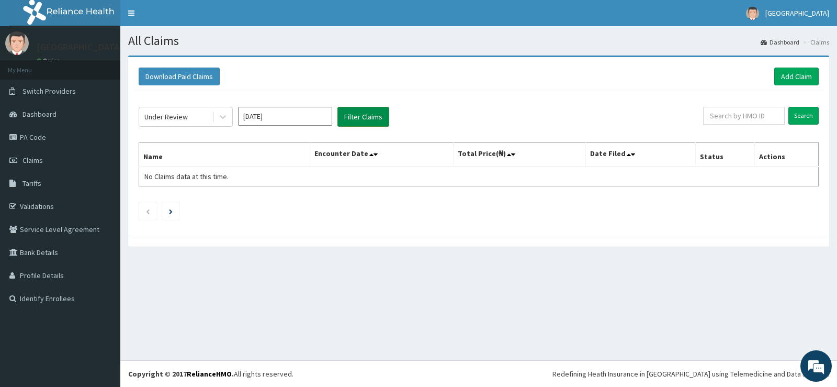
click at [366, 116] on button "Filter Claims" at bounding box center [363, 117] width 52 height 20
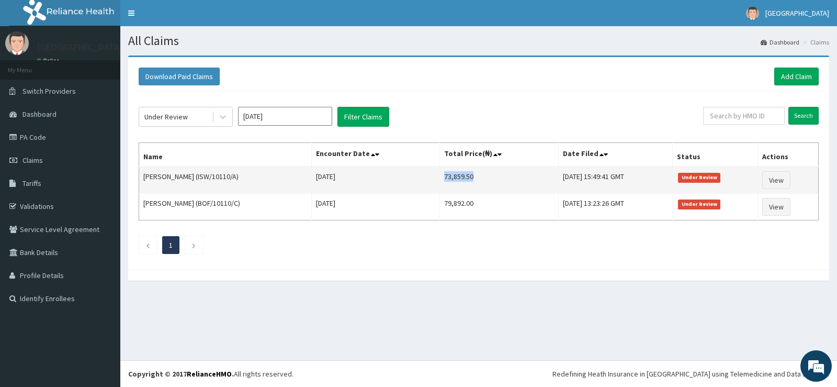
drag, startPoint x: 446, startPoint y: 177, endPoint x: 490, endPoint y: 180, distance: 44.1
click at [490, 180] on td "73,859.50" at bounding box center [498, 179] width 119 height 27
copy td "73,859.50"
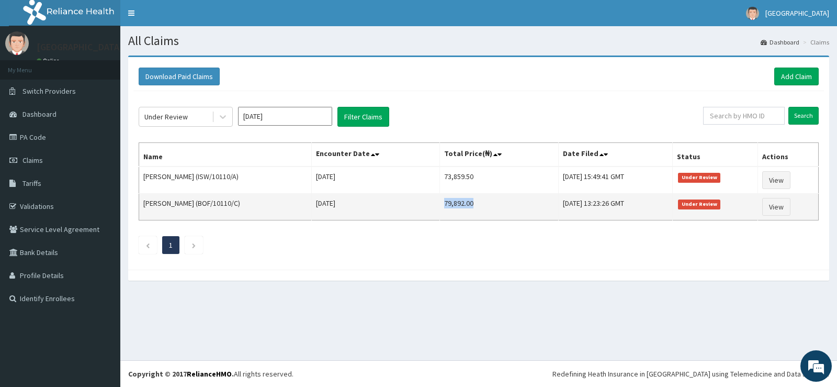
drag, startPoint x: 480, startPoint y: 200, endPoint x: 444, endPoint y: 202, distance: 35.6
click at [444, 202] on td "79,892.00" at bounding box center [498, 207] width 119 height 27
copy td "79,892.00"
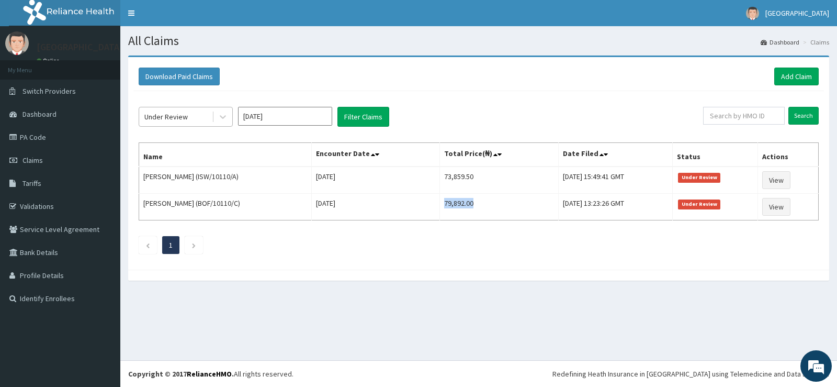
click at [206, 113] on div "Under Review" at bounding box center [175, 116] width 73 height 17
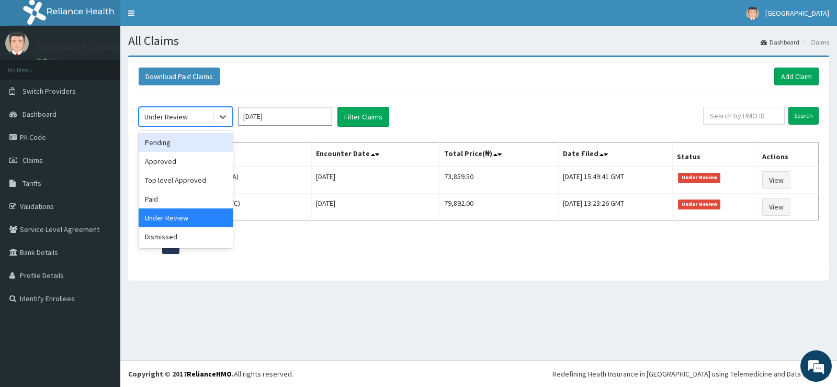
click at [185, 144] on div "Pending" at bounding box center [186, 142] width 94 height 19
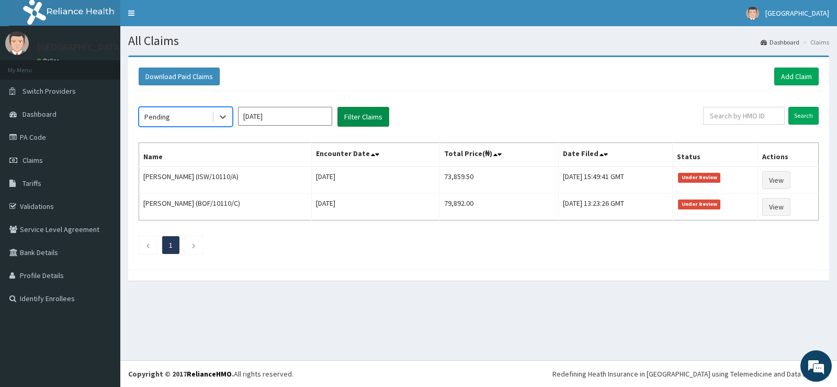
click at [359, 117] on button "Filter Claims" at bounding box center [363, 117] width 52 height 20
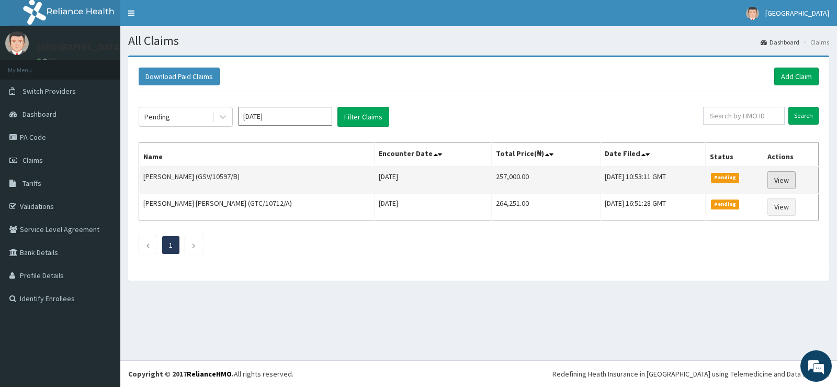
click at [776, 177] on link "View" at bounding box center [781, 180] width 28 height 18
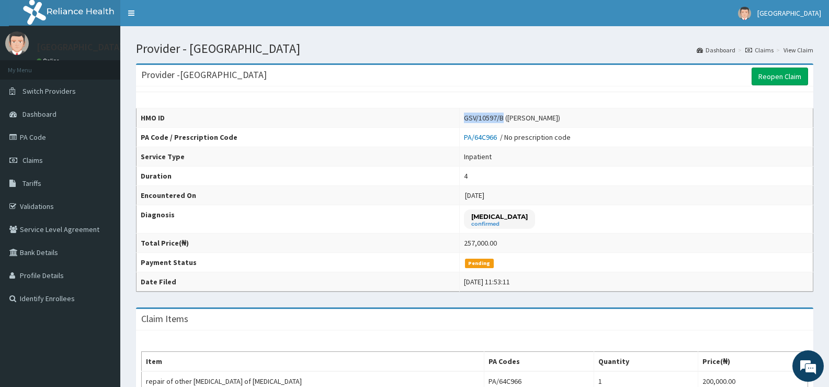
drag, startPoint x: 496, startPoint y: 118, endPoint x: 456, endPoint y: 120, distance: 39.8
click at [464, 120] on div "GSV/10597/B (Joy Oyiwodo)" at bounding box center [512, 117] width 96 height 10
copy div "GSV/10597/B"
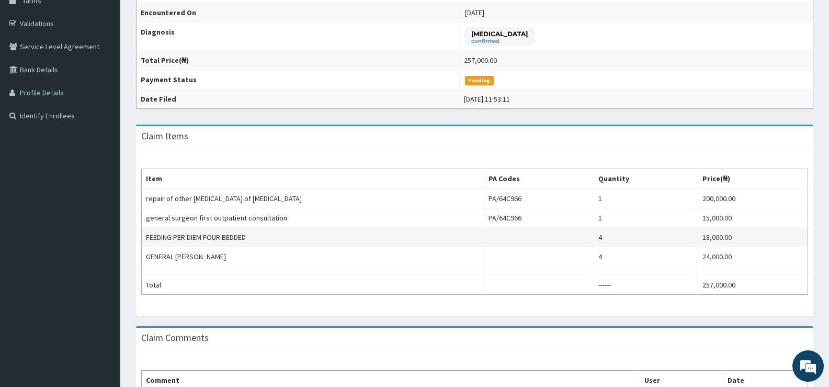
scroll to position [222, 0]
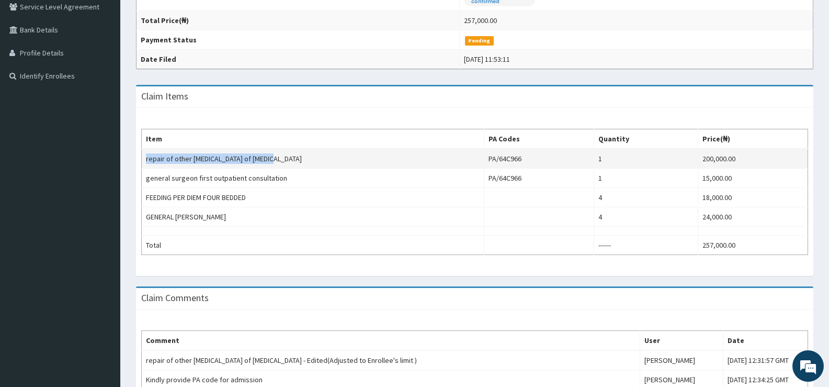
drag, startPoint x: 274, startPoint y: 161, endPoint x: 143, endPoint y: 160, distance: 131.3
click at [143, 160] on td "repair of other hernia of abdominal wall" at bounding box center [313, 159] width 343 height 20
copy td "repair of other hernia of abdominal wall"
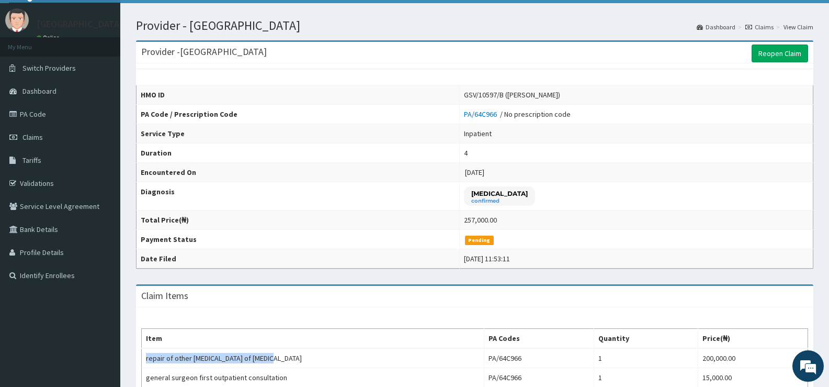
scroll to position [0, 0]
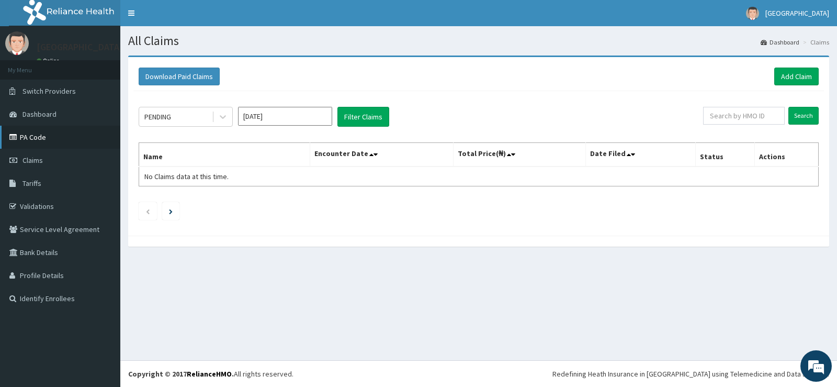
click at [35, 140] on link "PA Code" at bounding box center [60, 137] width 120 height 23
click at [246, 113] on input "[DATE]" at bounding box center [285, 116] width 94 height 19
drag, startPoint x: 288, startPoint y: 202, endPoint x: 340, endPoint y: 171, distance: 61.2
click at [289, 201] on div "Aug" at bounding box center [285, 203] width 21 height 19
type input "[DATE]"
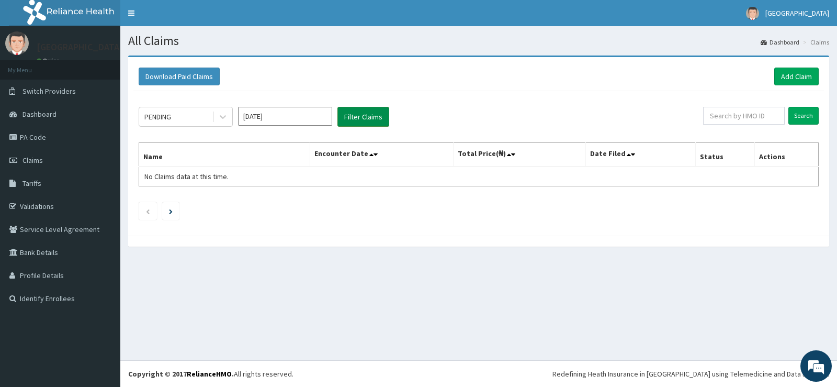
click at [371, 111] on button "Filter Claims" at bounding box center [363, 117] width 52 height 20
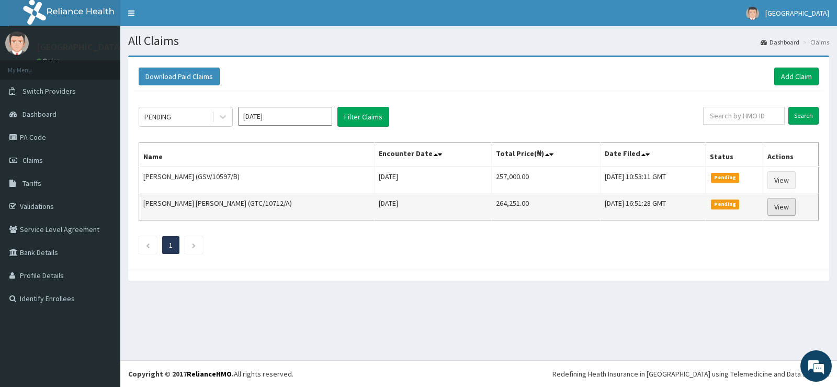
click at [777, 209] on link "View" at bounding box center [781, 207] width 28 height 18
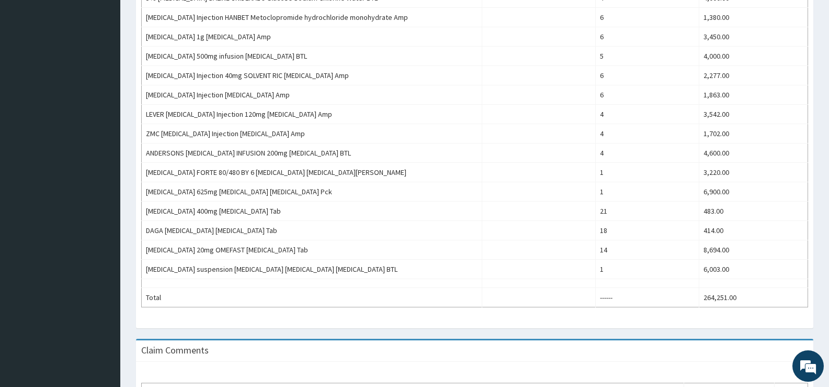
scroll to position [716, 0]
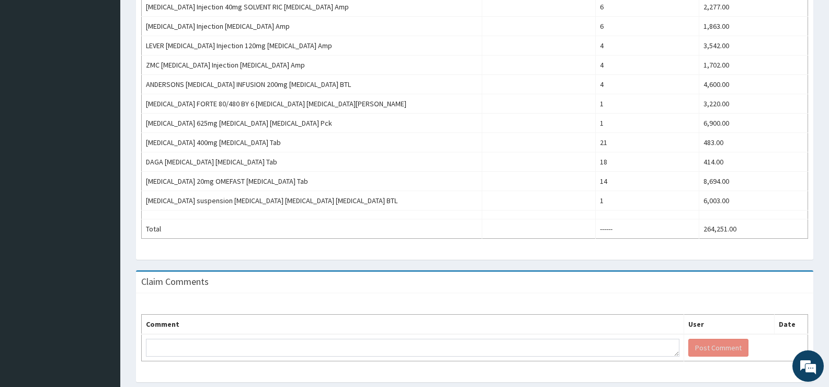
click at [508, 293] on div "Comment User Date Post Comment" at bounding box center [474, 337] width 677 height 89
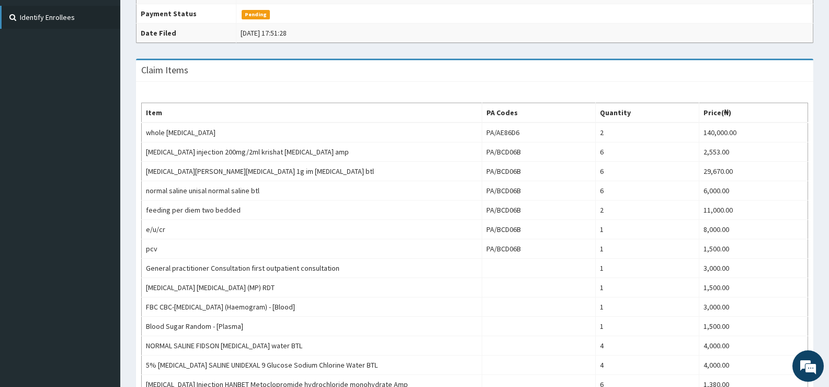
scroll to position [280, 0]
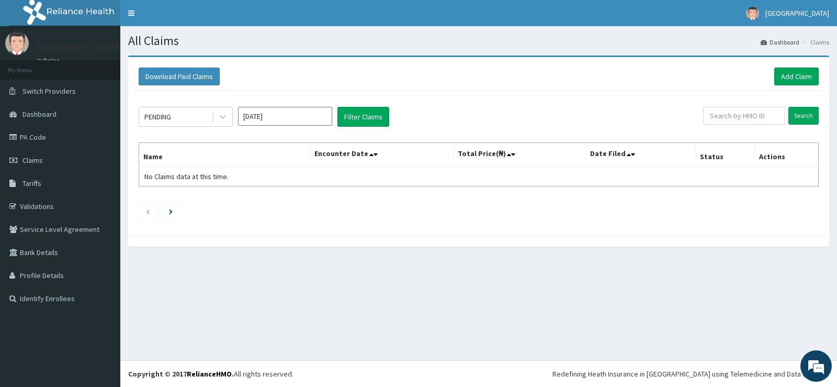
click at [273, 113] on input "[DATE]" at bounding box center [285, 116] width 94 height 19
click at [289, 204] on div "Aug" at bounding box center [285, 203] width 21 height 19
type input "[DATE]"
click at [371, 121] on button "Filter Claims" at bounding box center [363, 117] width 52 height 20
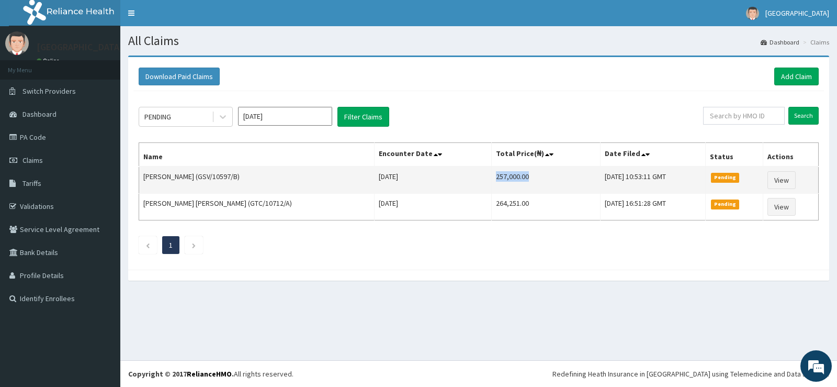
drag, startPoint x: 440, startPoint y: 175, endPoint x: 482, endPoint y: 179, distance: 42.1
click at [492, 179] on td "257,000.00" at bounding box center [546, 179] width 109 height 27
copy td "257,000.00"
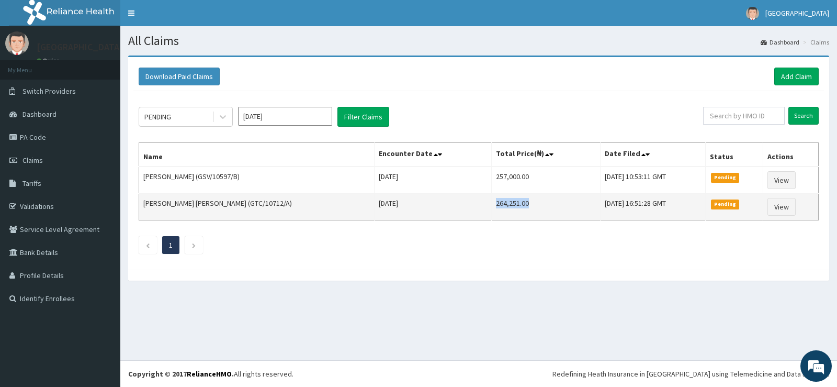
drag, startPoint x: 441, startPoint y: 203, endPoint x: 476, endPoint y: 203, distance: 35.0
click at [492, 203] on td "264,251.00" at bounding box center [546, 207] width 109 height 27
copy td "264,251.00"
